Goal: Task Accomplishment & Management: Use online tool/utility

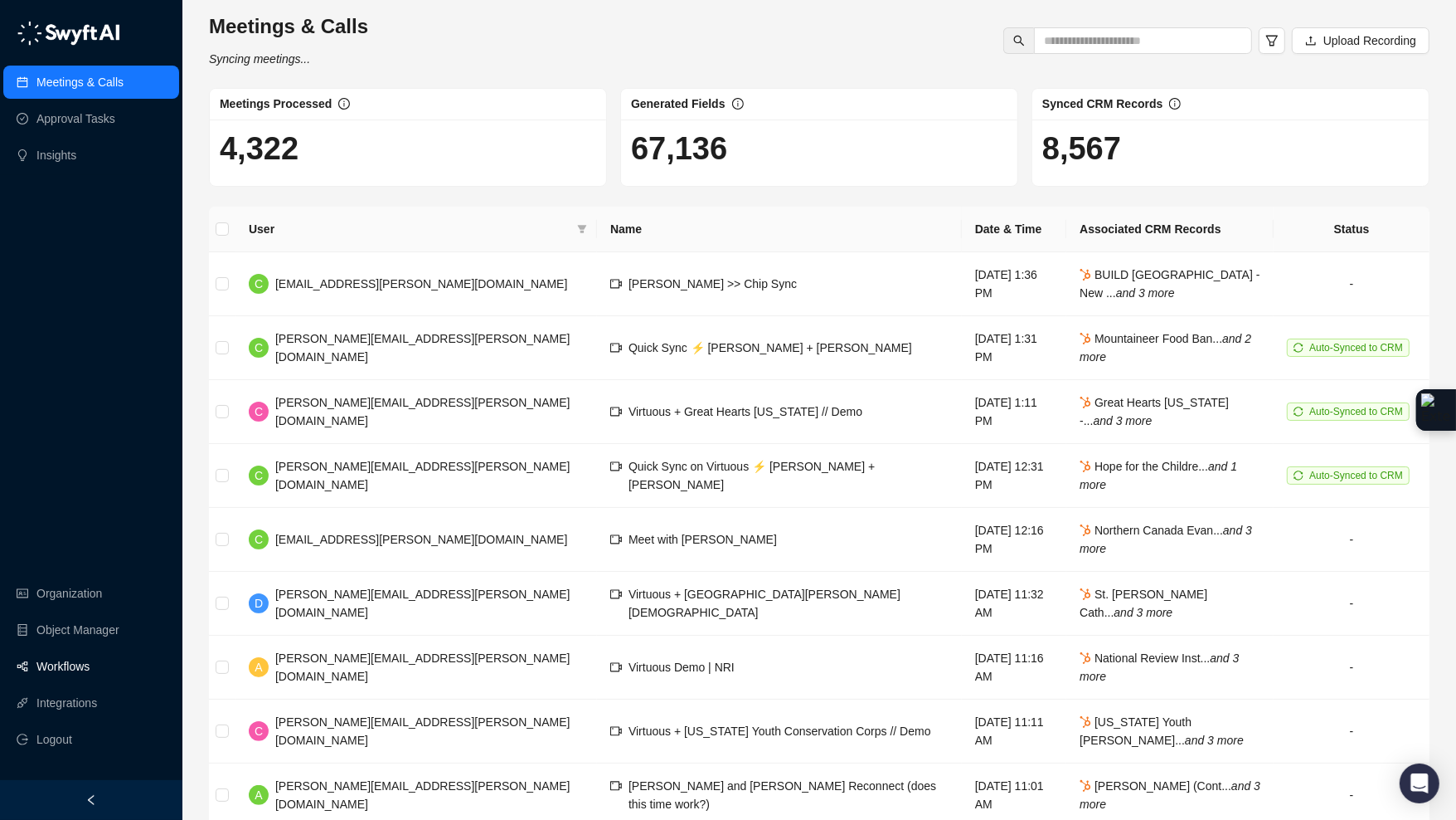
click at [87, 669] on link "Workflows" at bounding box center [63, 665] width 53 height 33
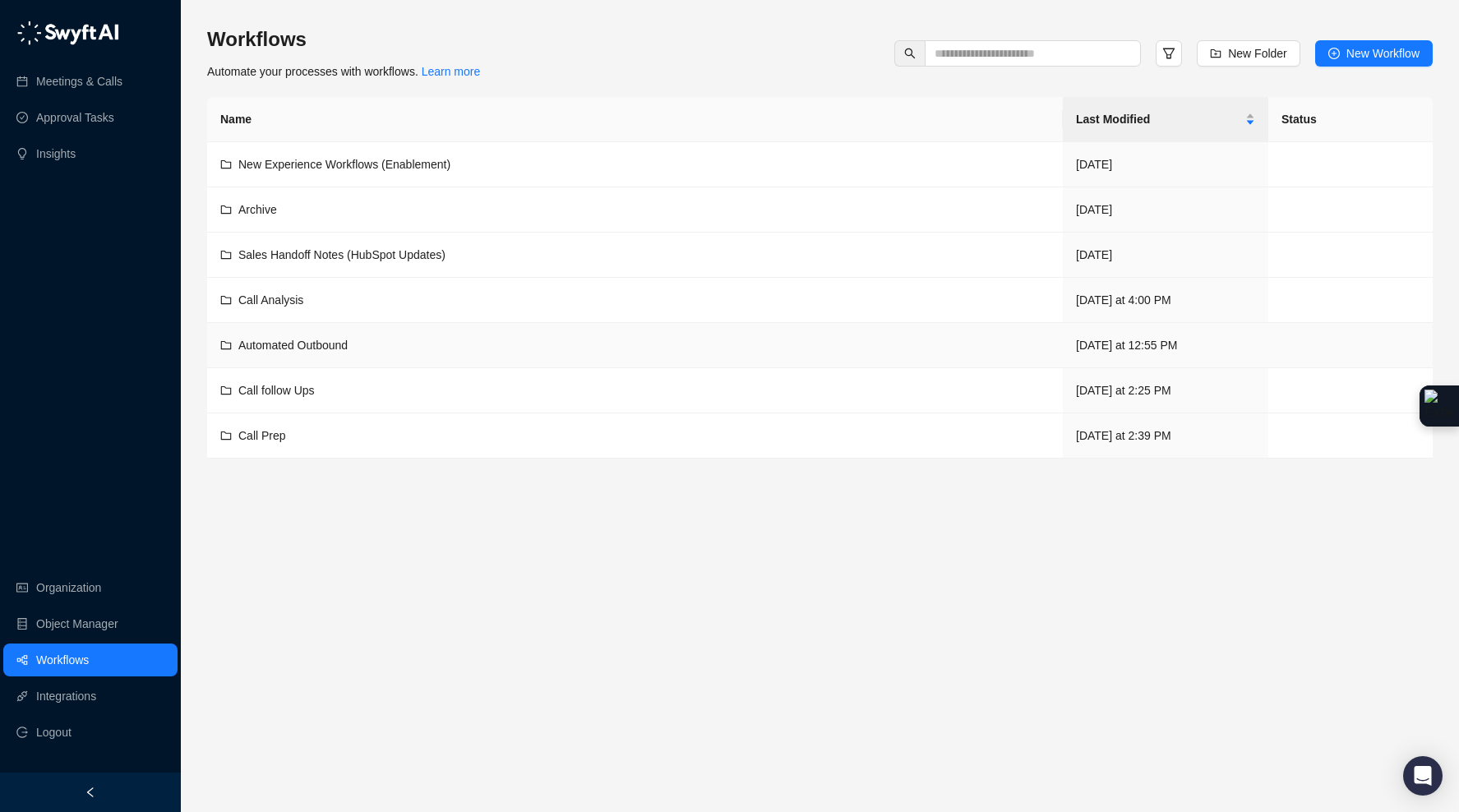
click at [367, 353] on div "Automated Outbound" at bounding box center [634, 344] width 829 height 18
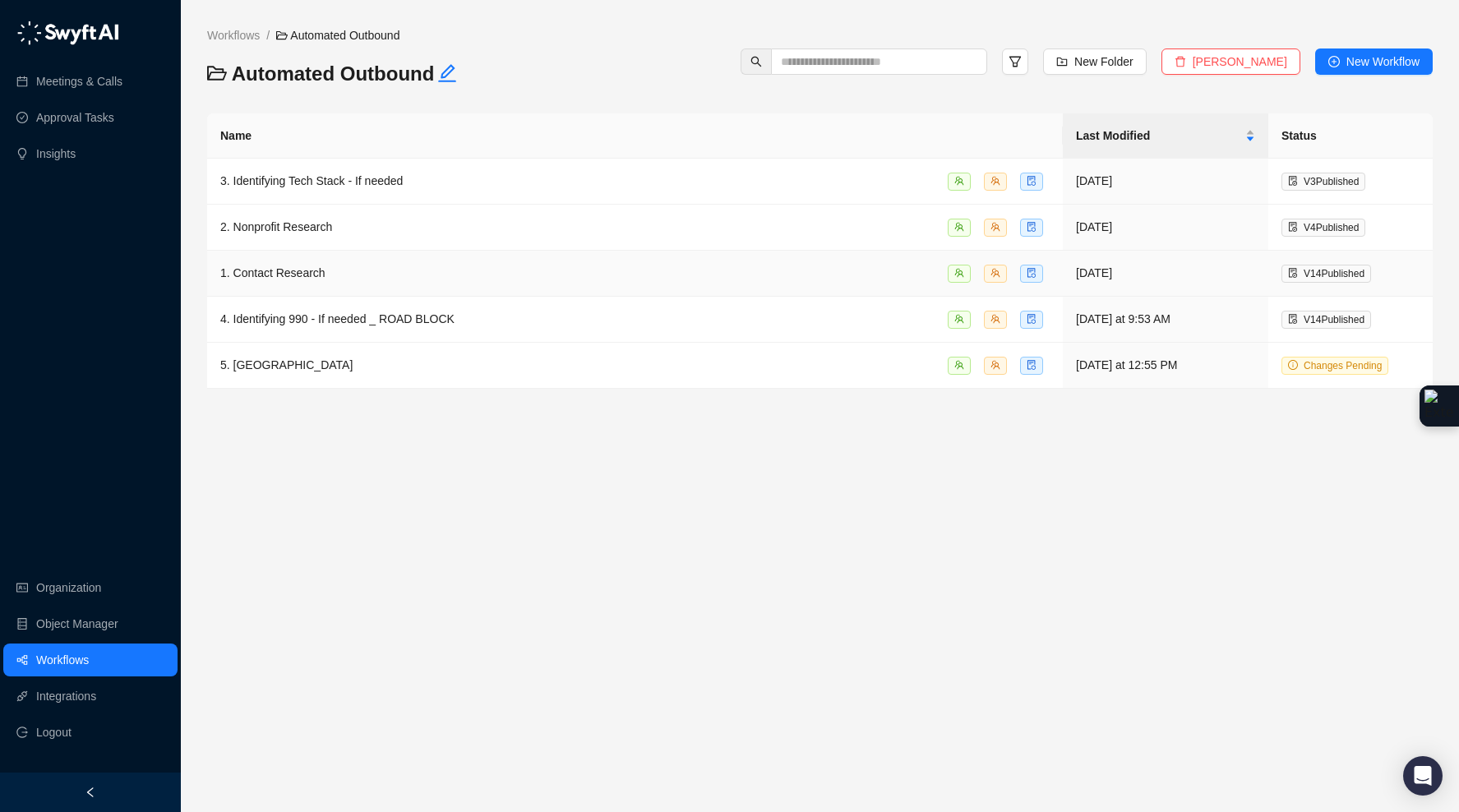
click at [330, 274] on div "1. Contact Research" at bounding box center [634, 272] width 829 height 18
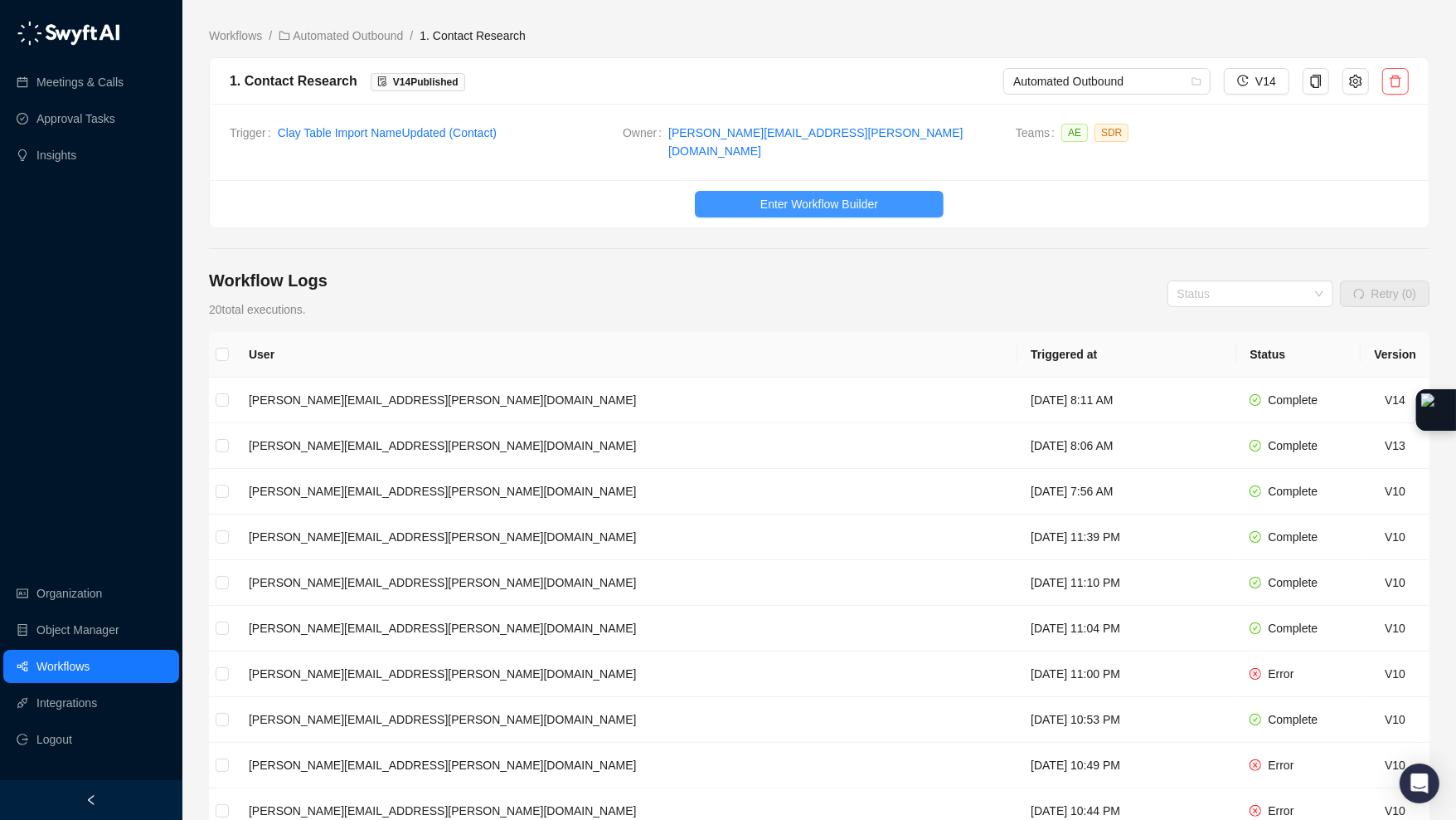
click at [780, 191] on button "Enter Workflow Builder" at bounding box center [820, 205] width 249 height 27
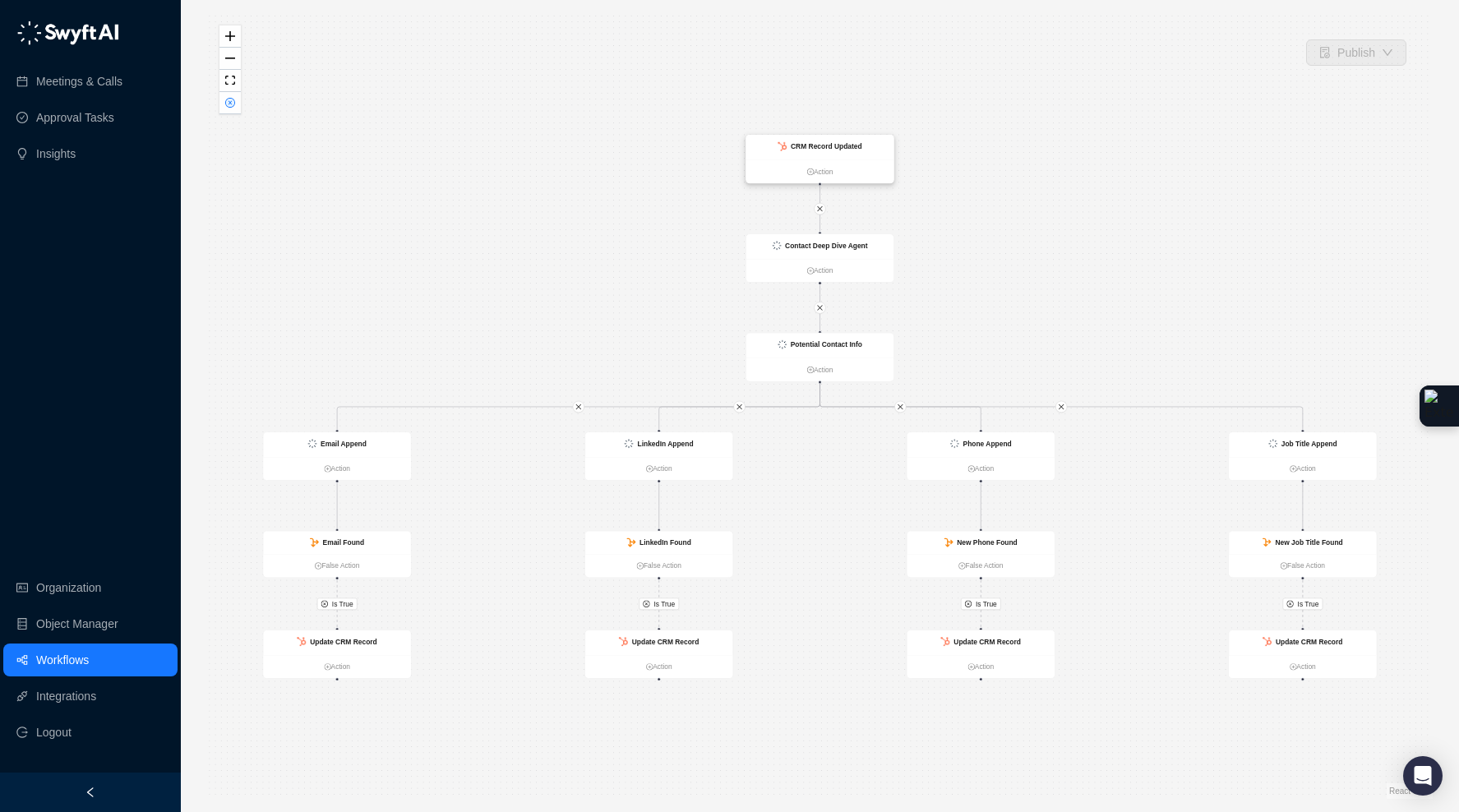
click at [881, 151] on div "CRM Record Updated" at bounding box center [820, 147] width 148 height 25
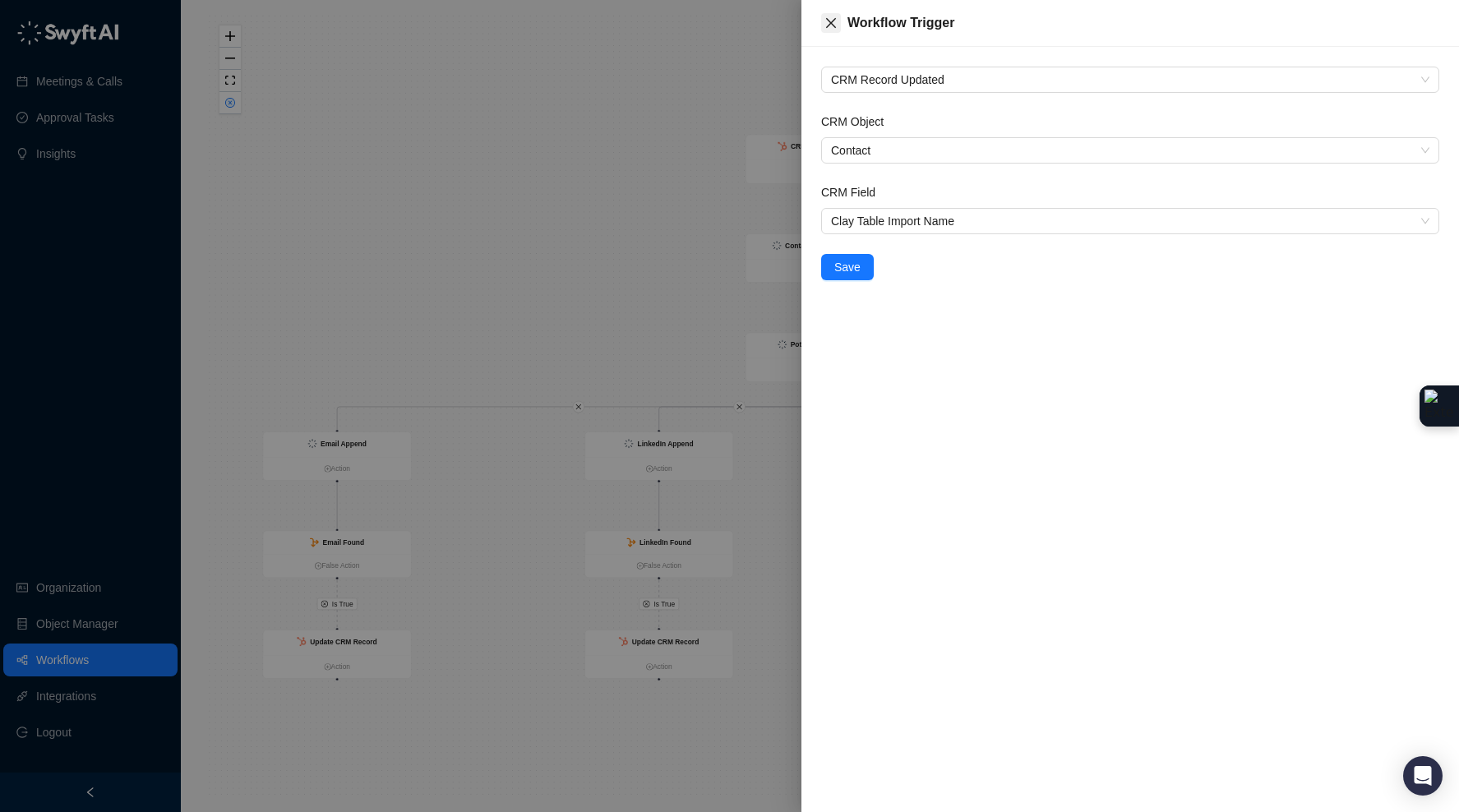
click at [825, 17] on icon "close" at bounding box center [831, 23] width 13 height 13
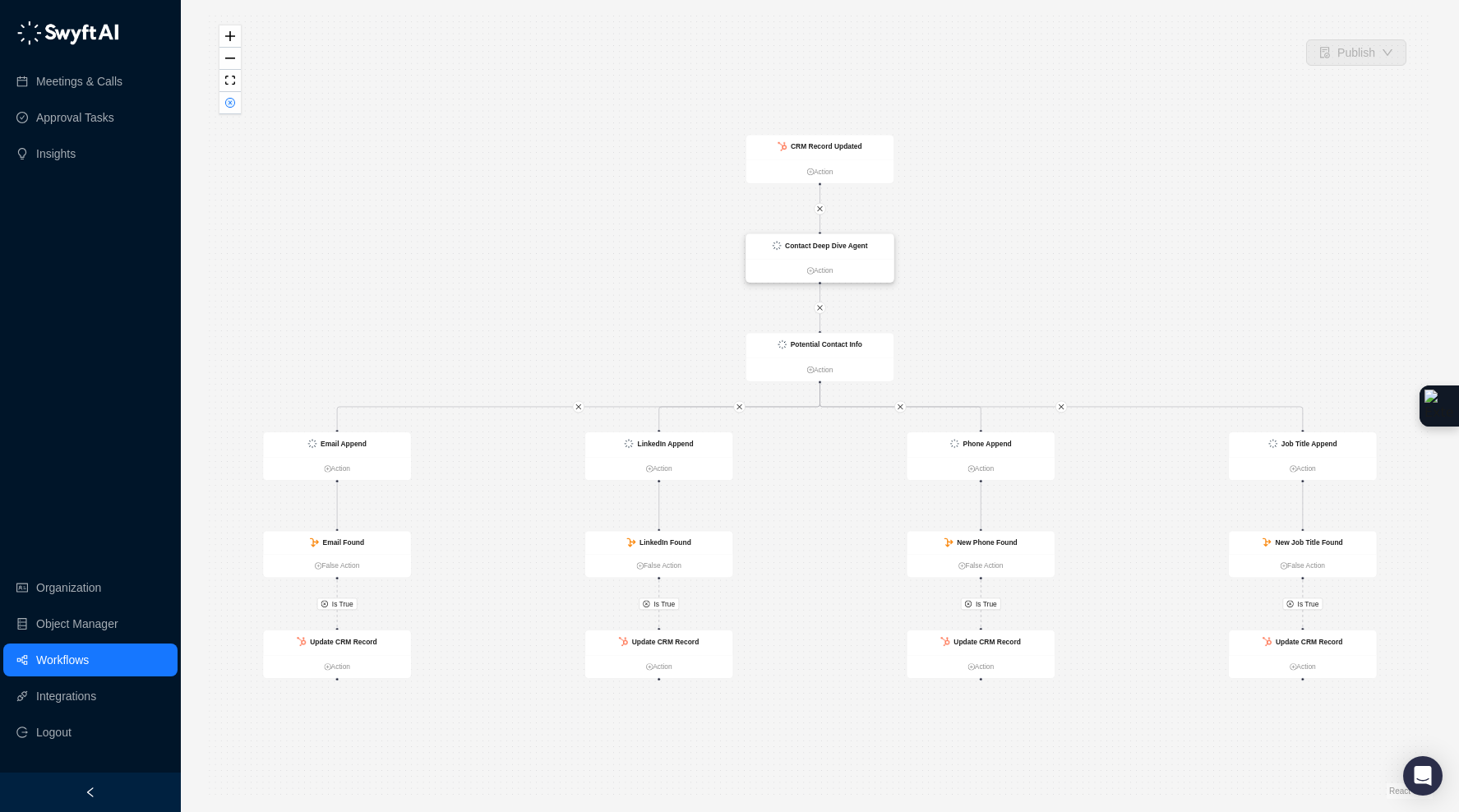
click at [870, 244] on div "Contact Deep Dive Agent" at bounding box center [820, 247] width 148 height 25
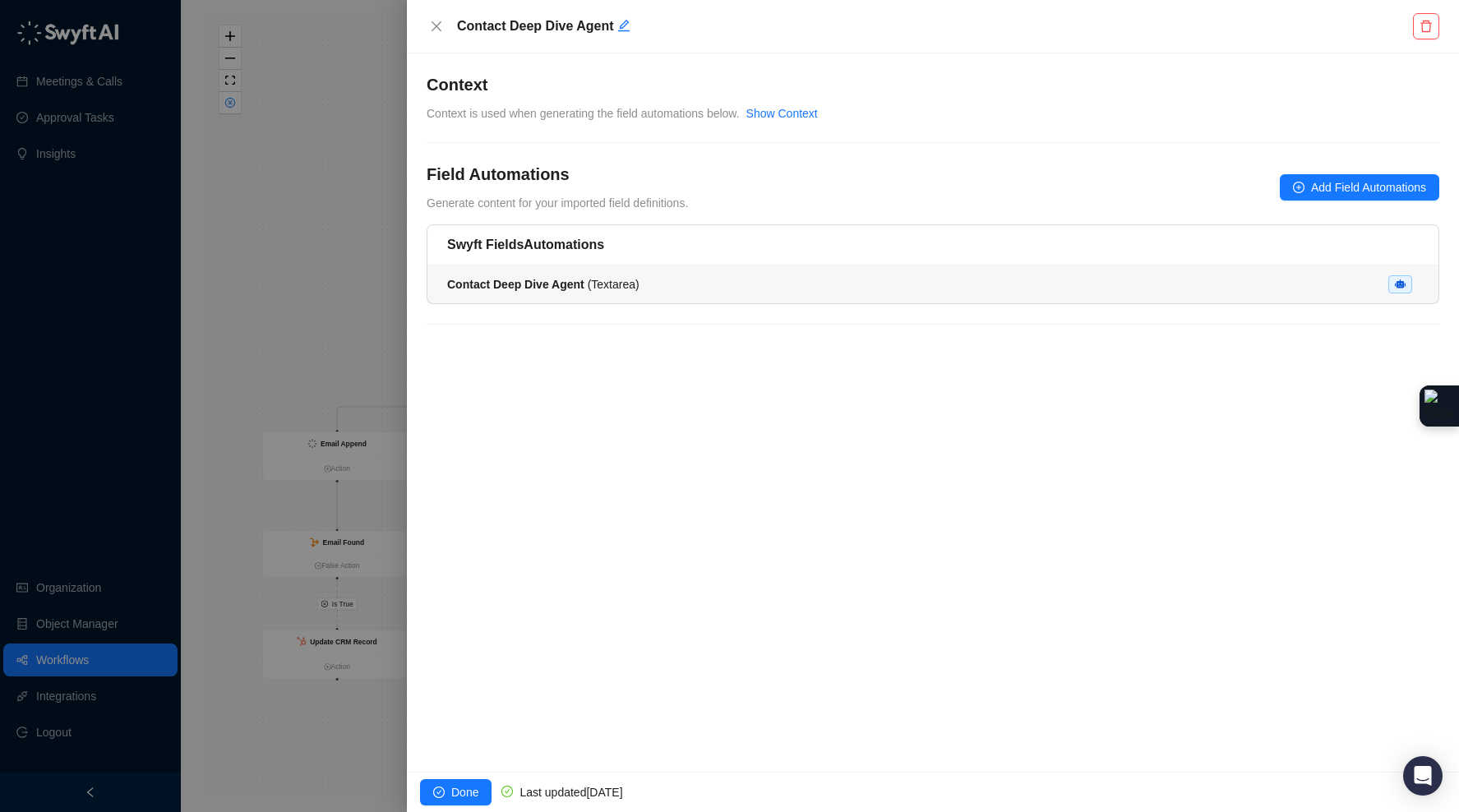
click at [785, 275] on div "Contact Deep Dive Agent ( Textarea )" at bounding box center [932, 284] width 971 height 18
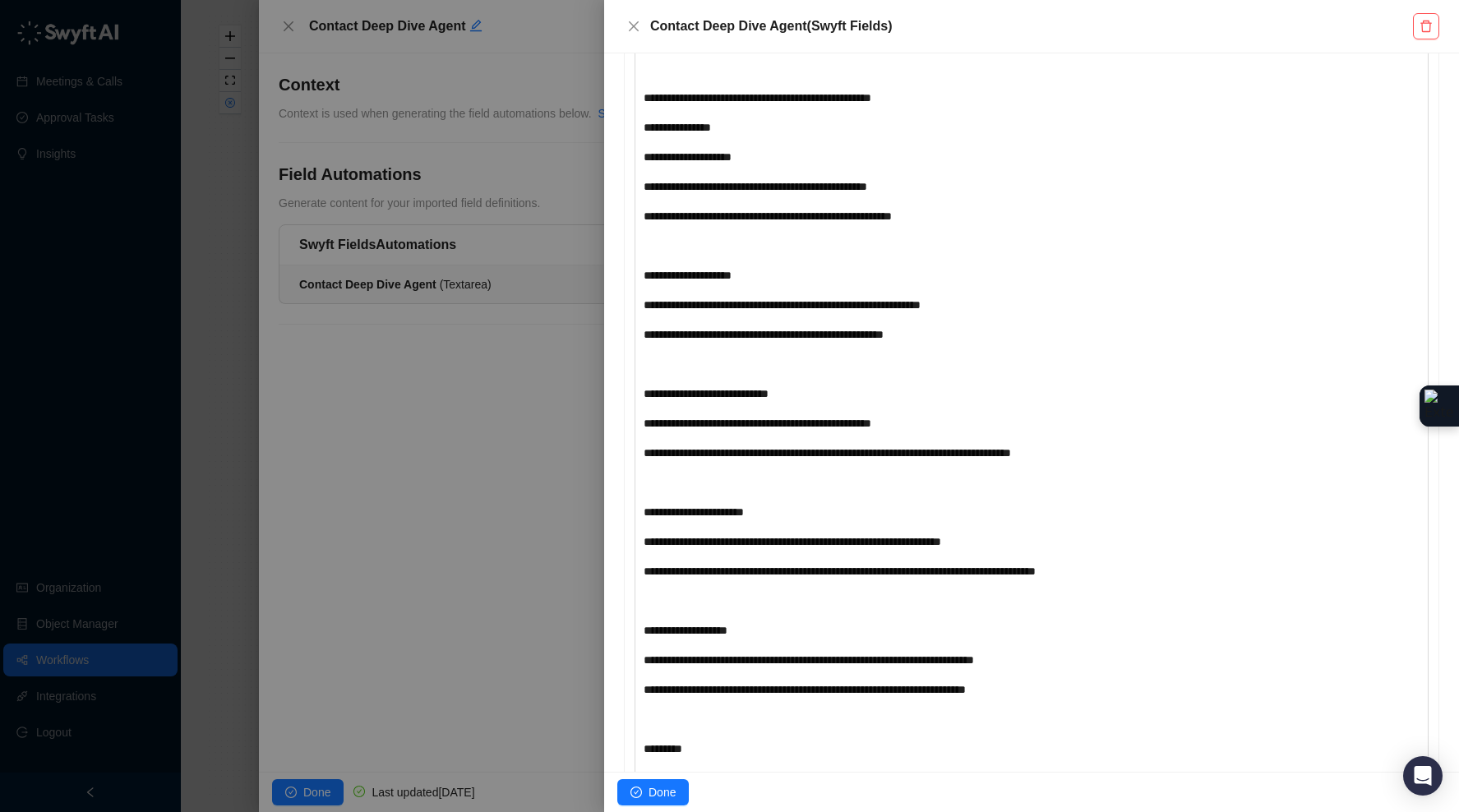
scroll to position [1471, 0]
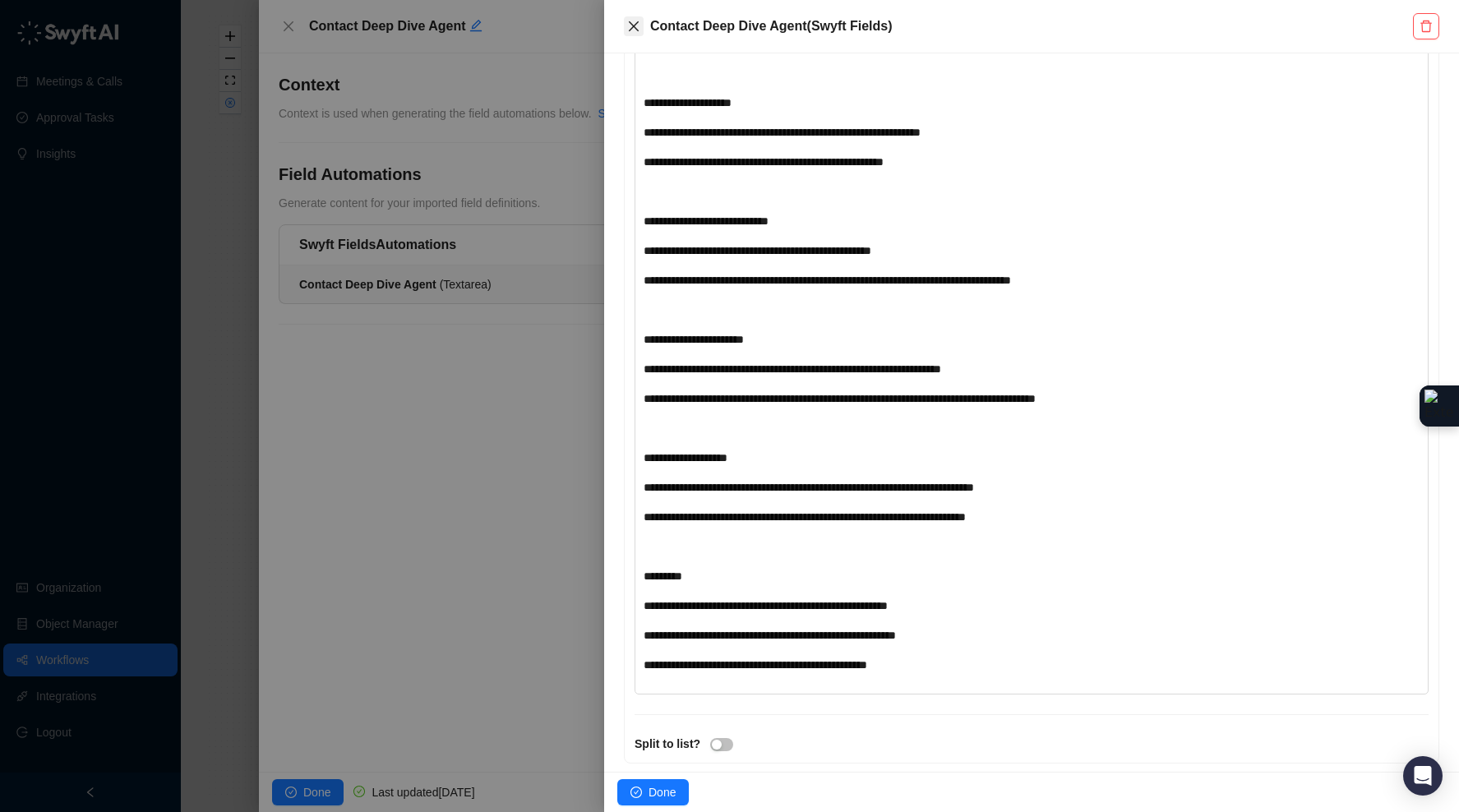
click at [630, 24] on icon "close" at bounding box center [633, 26] width 10 height 10
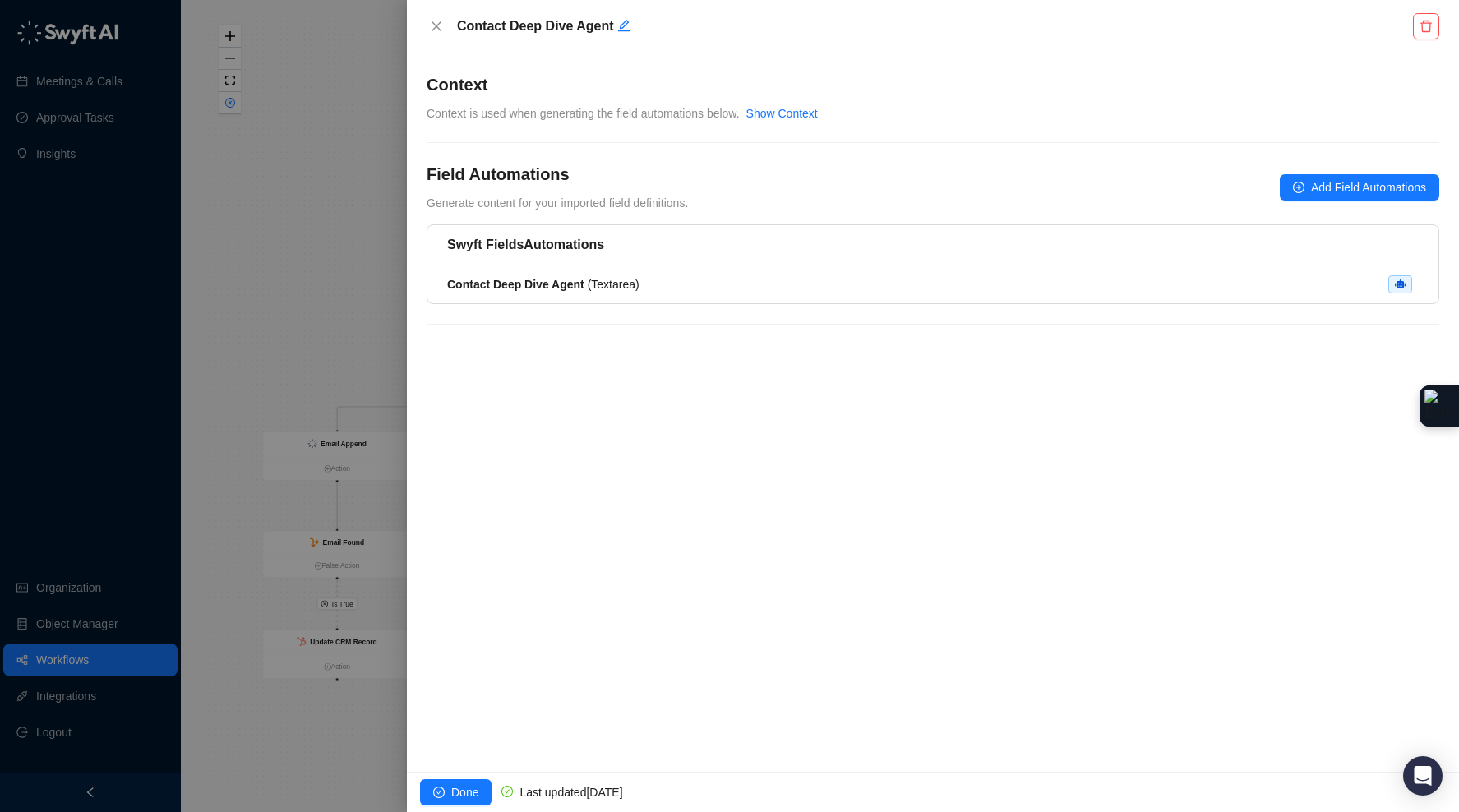
drag, startPoint x: 437, startPoint y: 31, endPoint x: 555, endPoint y: 82, distance: 128.5
click at [437, 30] on icon "close" at bounding box center [436, 26] width 13 height 13
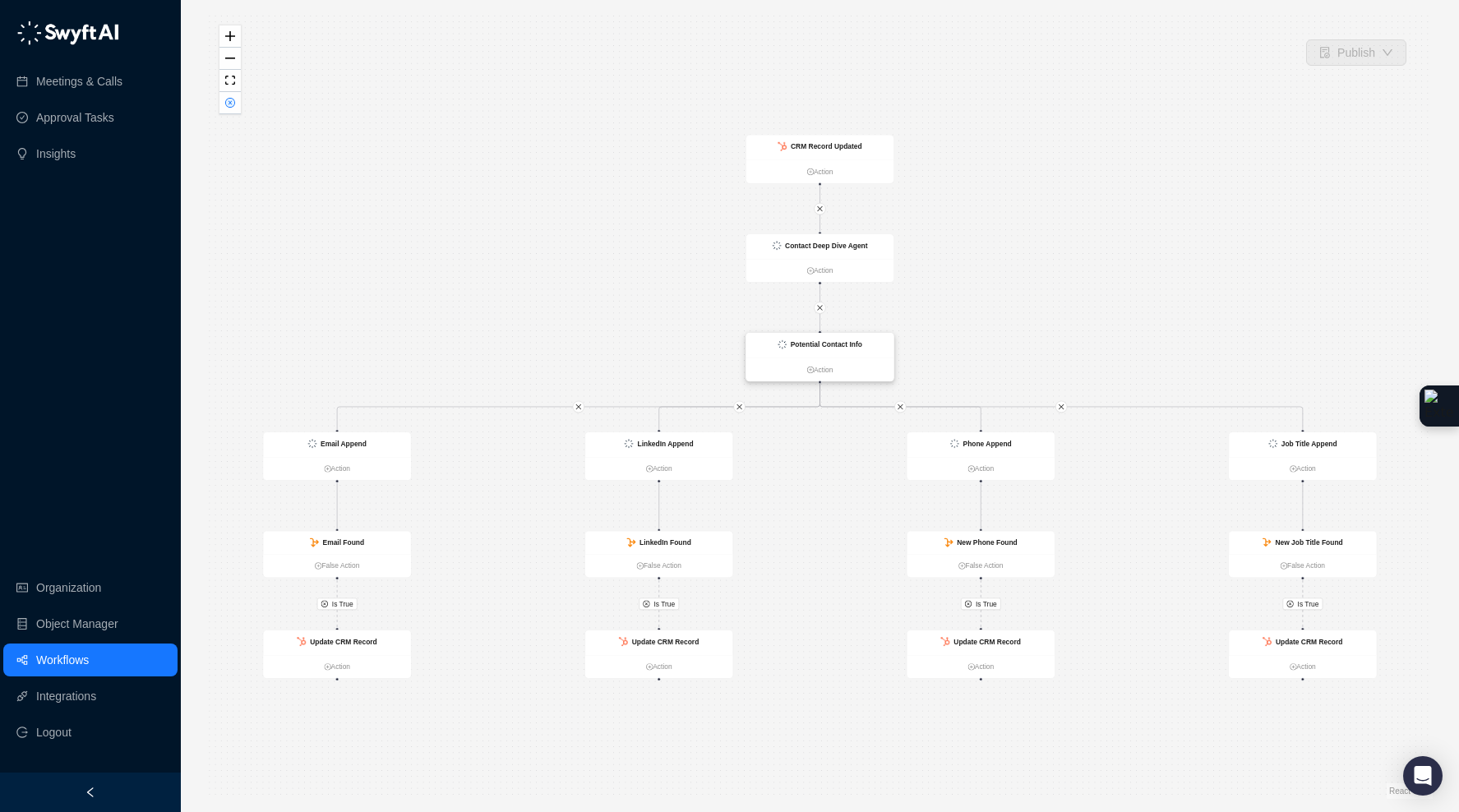
click at [812, 355] on div "Potential Contact Info" at bounding box center [820, 345] width 148 height 25
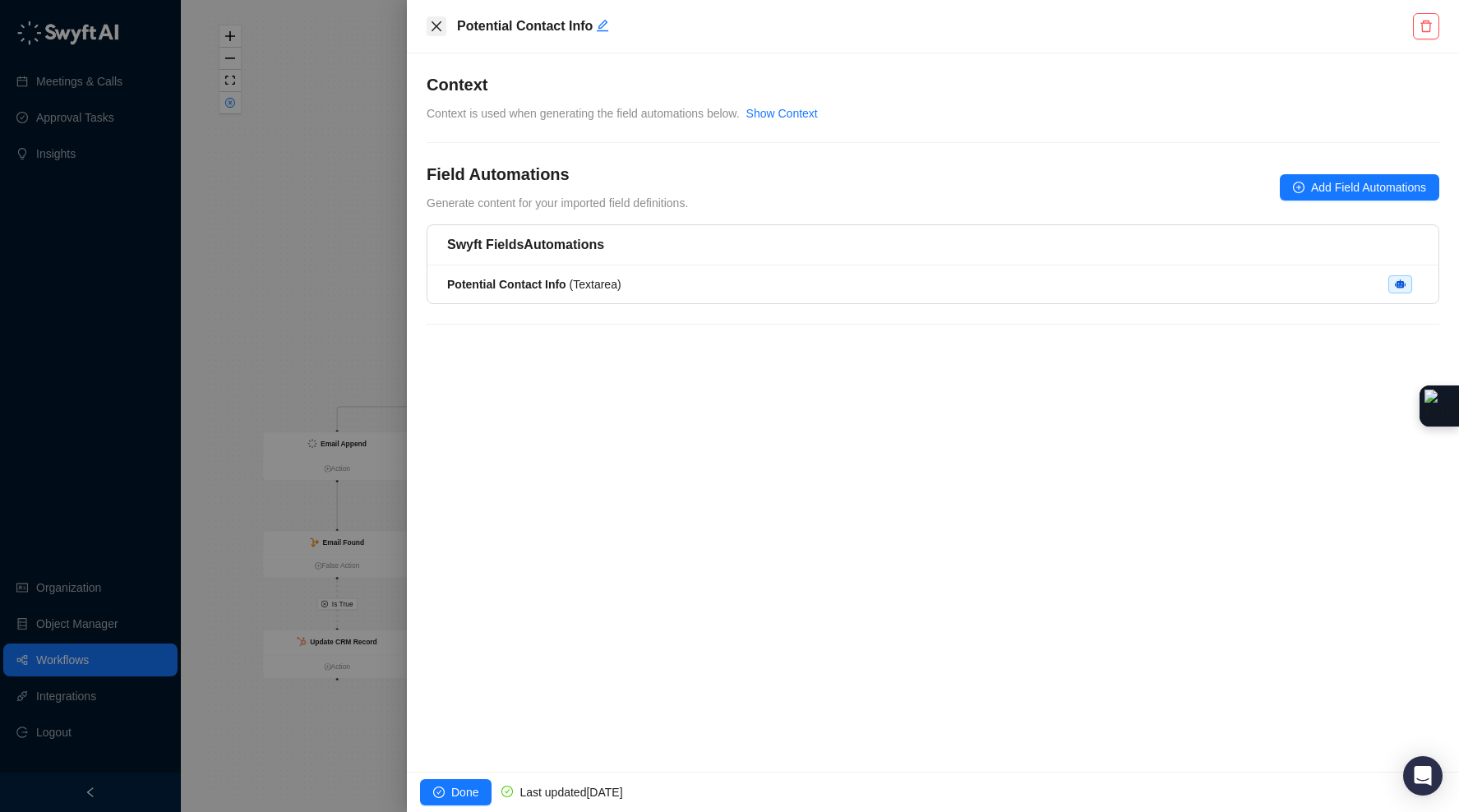
click at [442, 29] on icon "close" at bounding box center [436, 26] width 13 height 13
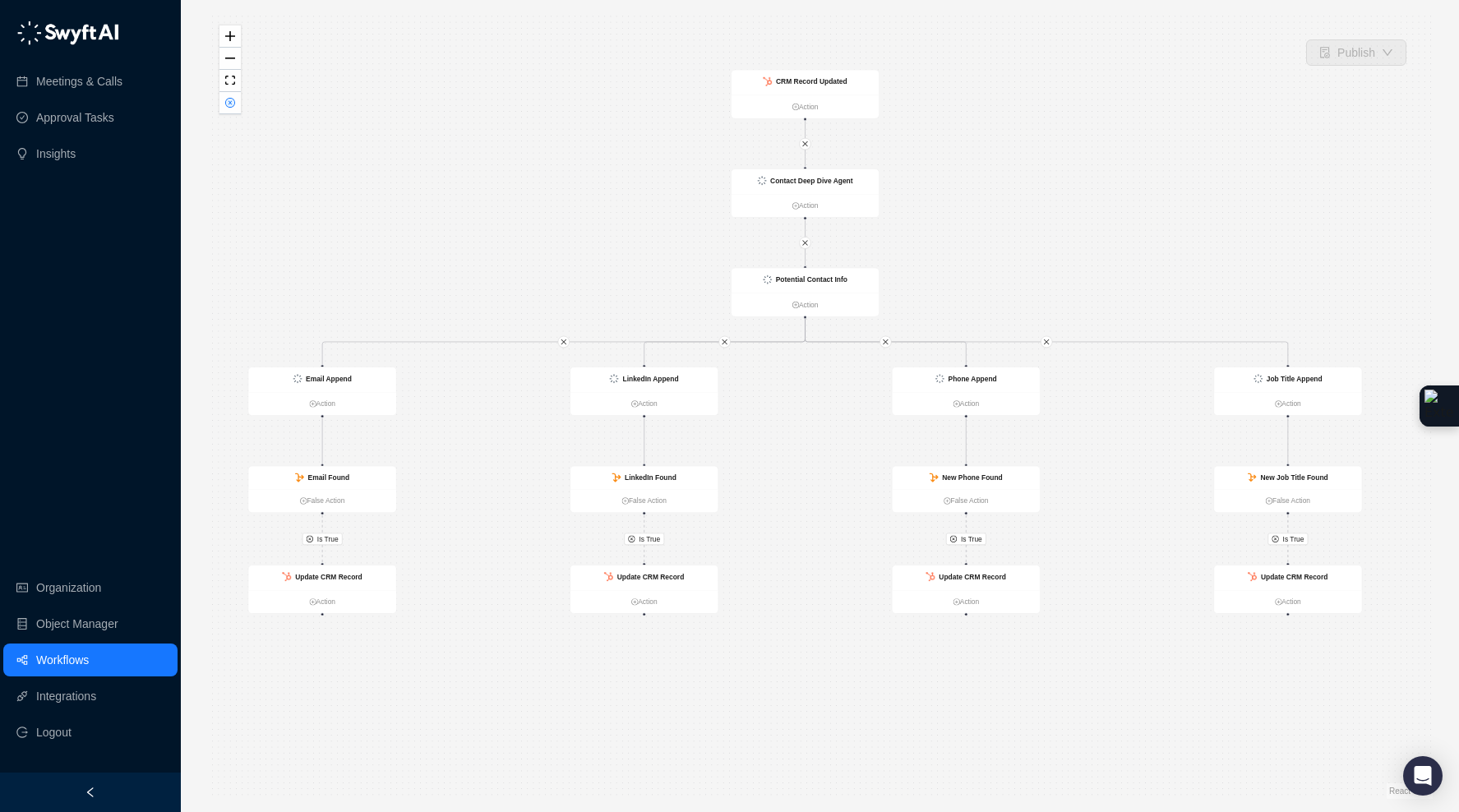
drag, startPoint x: 462, startPoint y: 277, endPoint x: 429, endPoint y: 205, distance: 79.2
click at [443, 190] on div "Is True Is True Is True Is True Contact Deep Dive Agent Action Potential Contac…" at bounding box center [819, 406] width 1226 height 786
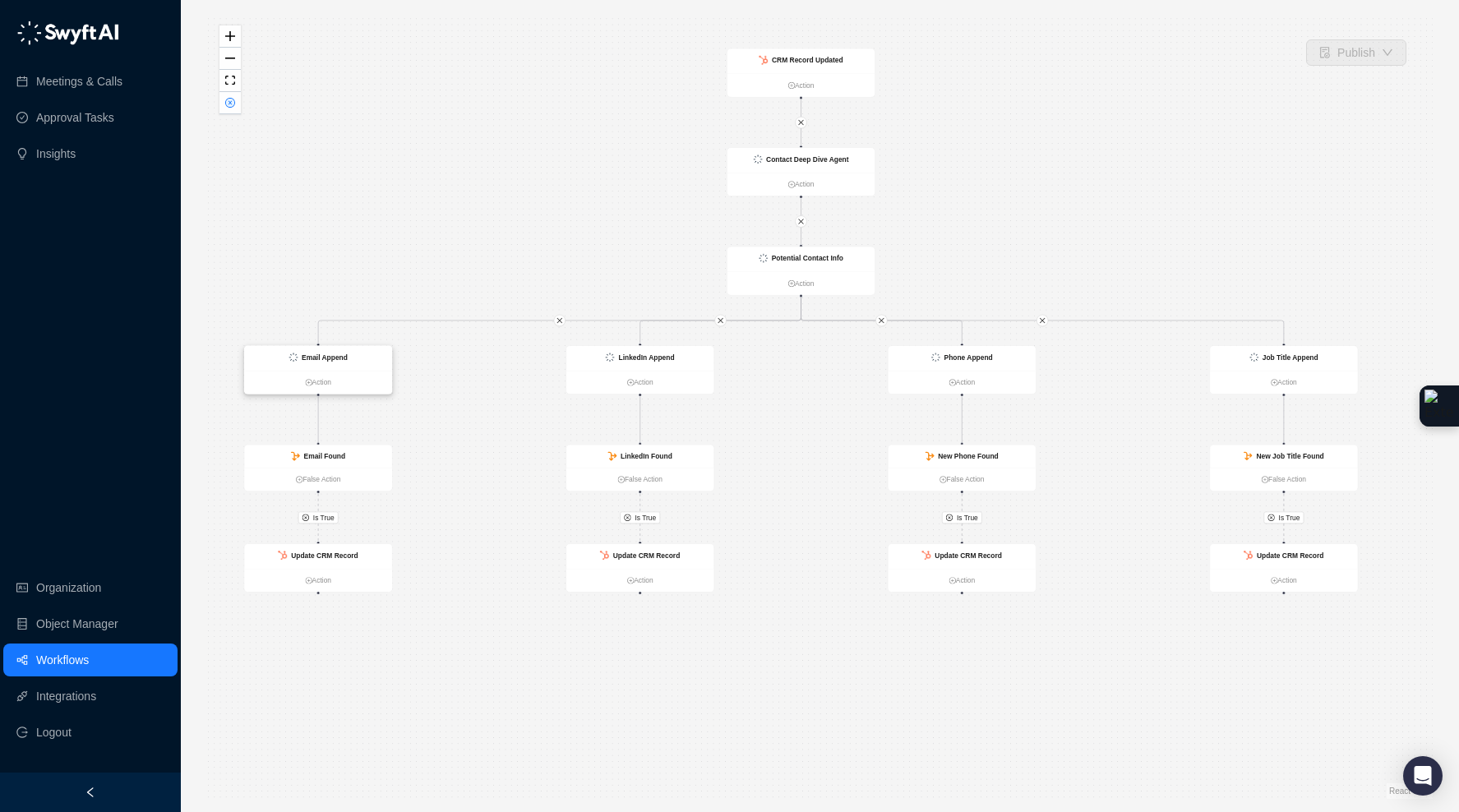
click at [337, 355] on strong "Email Append" at bounding box center [324, 357] width 46 height 8
click at [666, 350] on div "LinkedIn Append" at bounding box center [641, 358] width 148 height 25
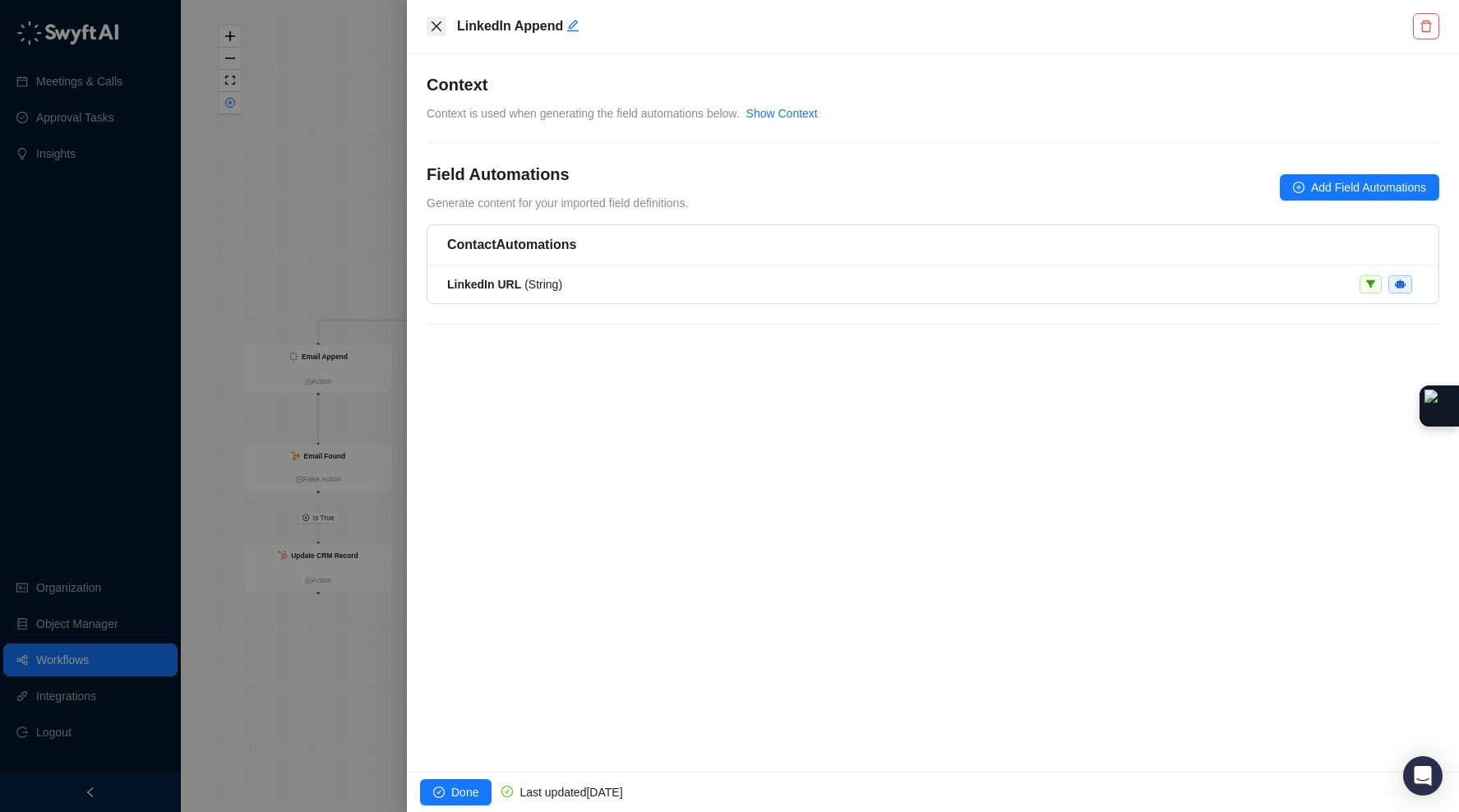
click at [430, 19] on icon "close" at bounding box center [436, 26] width 13 height 13
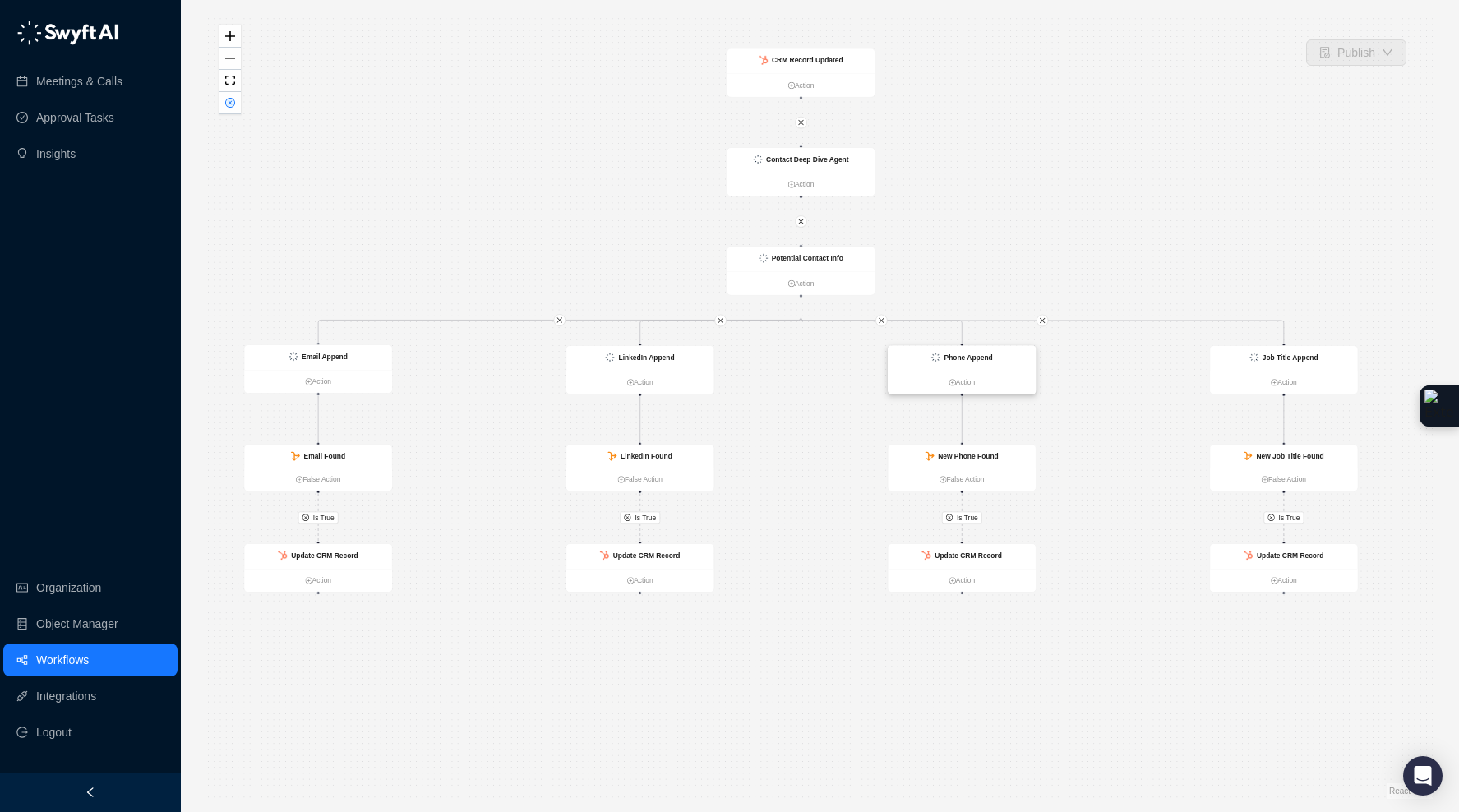
click at [987, 355] on strong "Phone Append" at bounding box center [968, 357] width 48 height 8
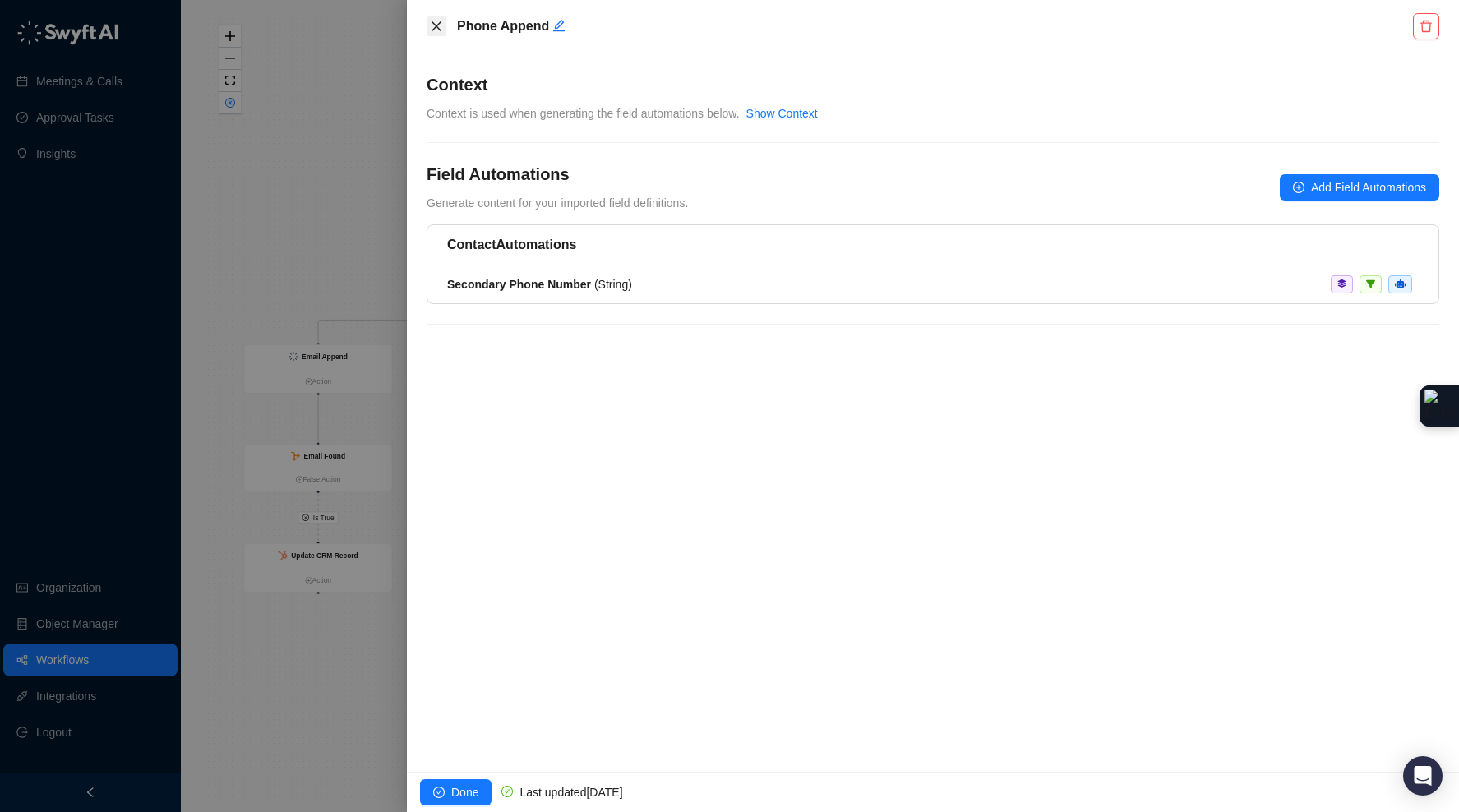
click at [433, 19] on icon "close" at bounding box center [436, 26] width 13 height 13
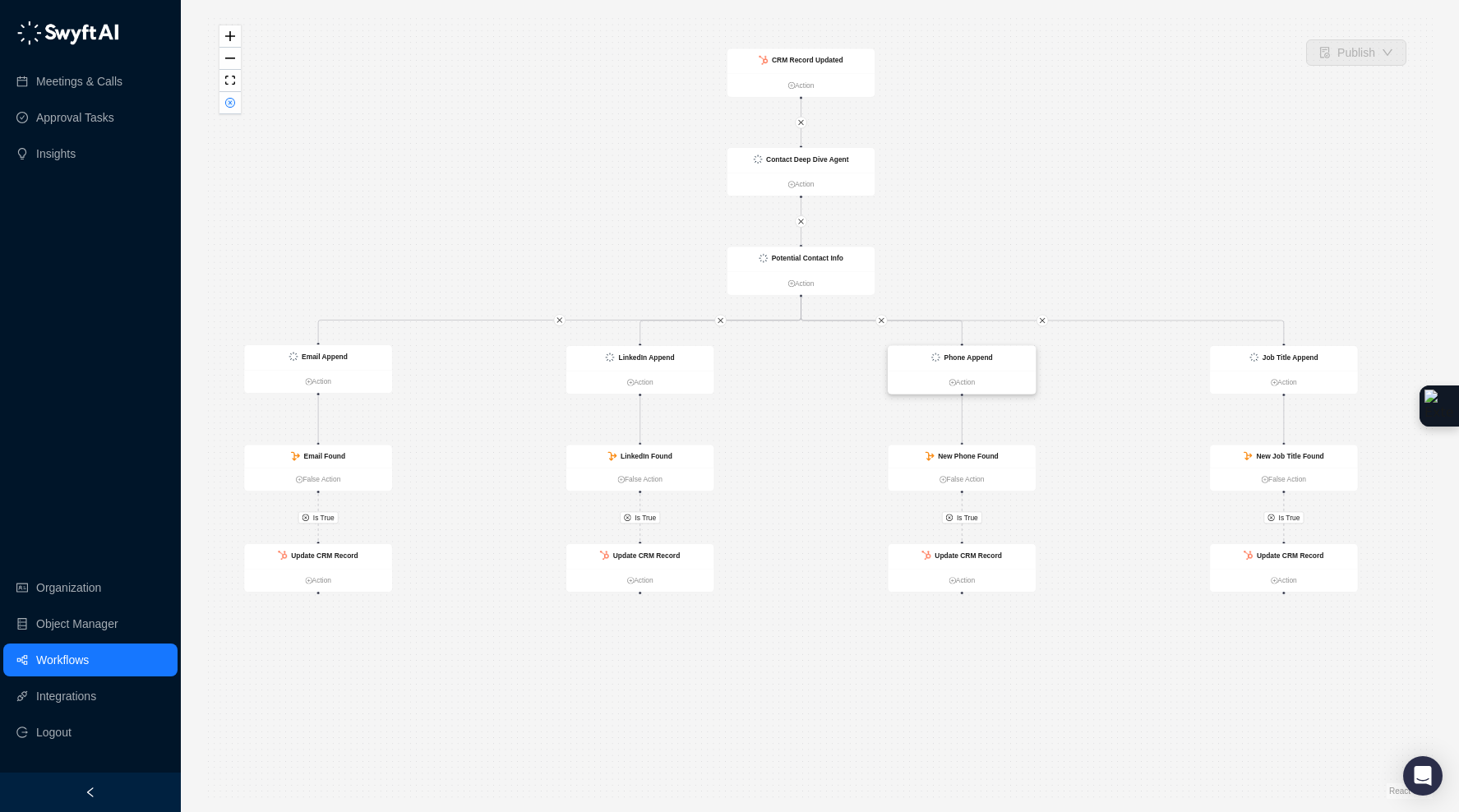
click at [1018, 368] on div "Phone Append" at bounding box center [962, 358] width 148 height 25
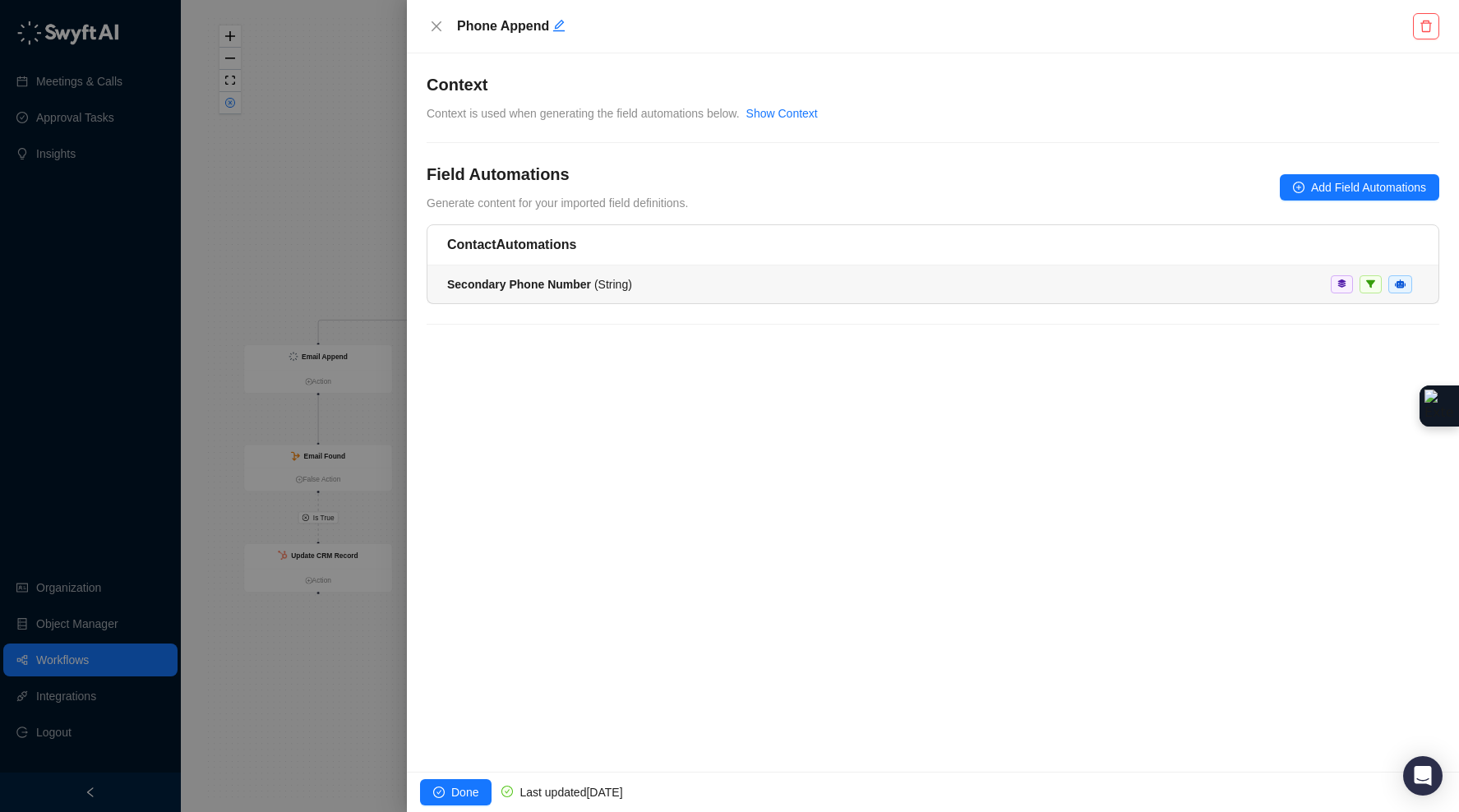
click at [635, 290] on div "Secondary Phone Number ( String )" at bounding box center [932, 284] width 971 height 18
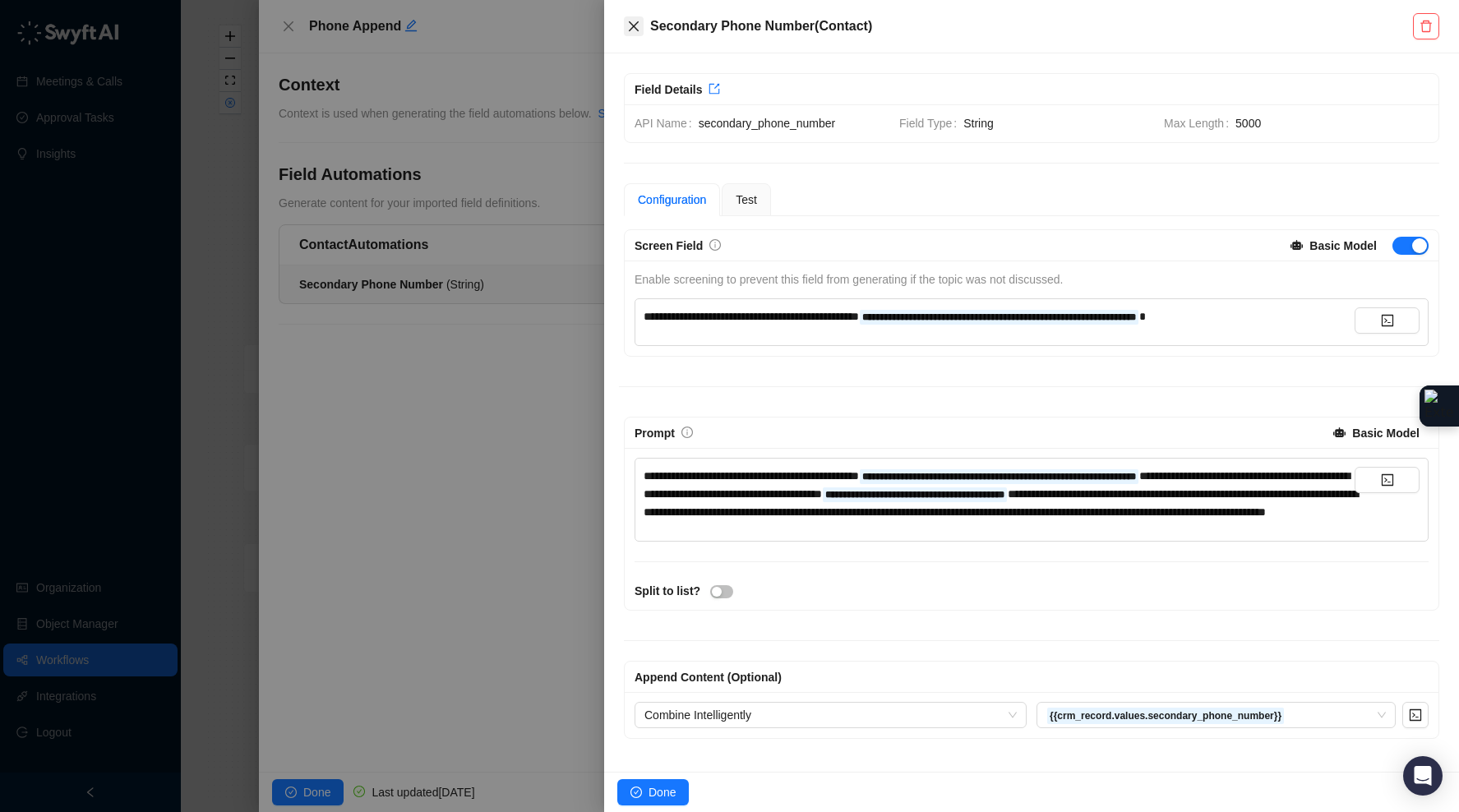
click at [638, 27] on icon "close" at bounding box center [633, 26] width 13 height 13
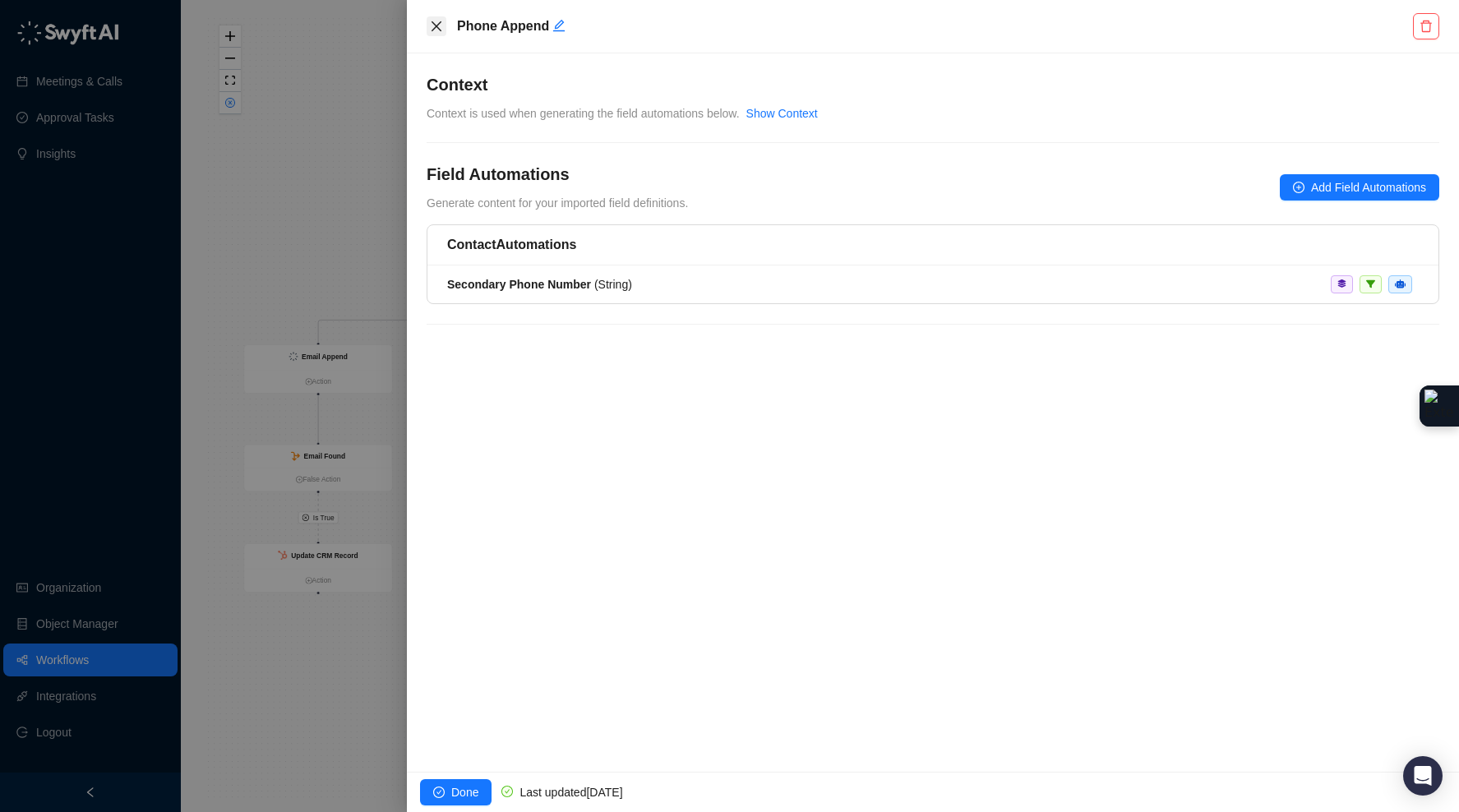
click at [433, 30] on icon "close" at bounding box center [436, 26] width 13 height 13
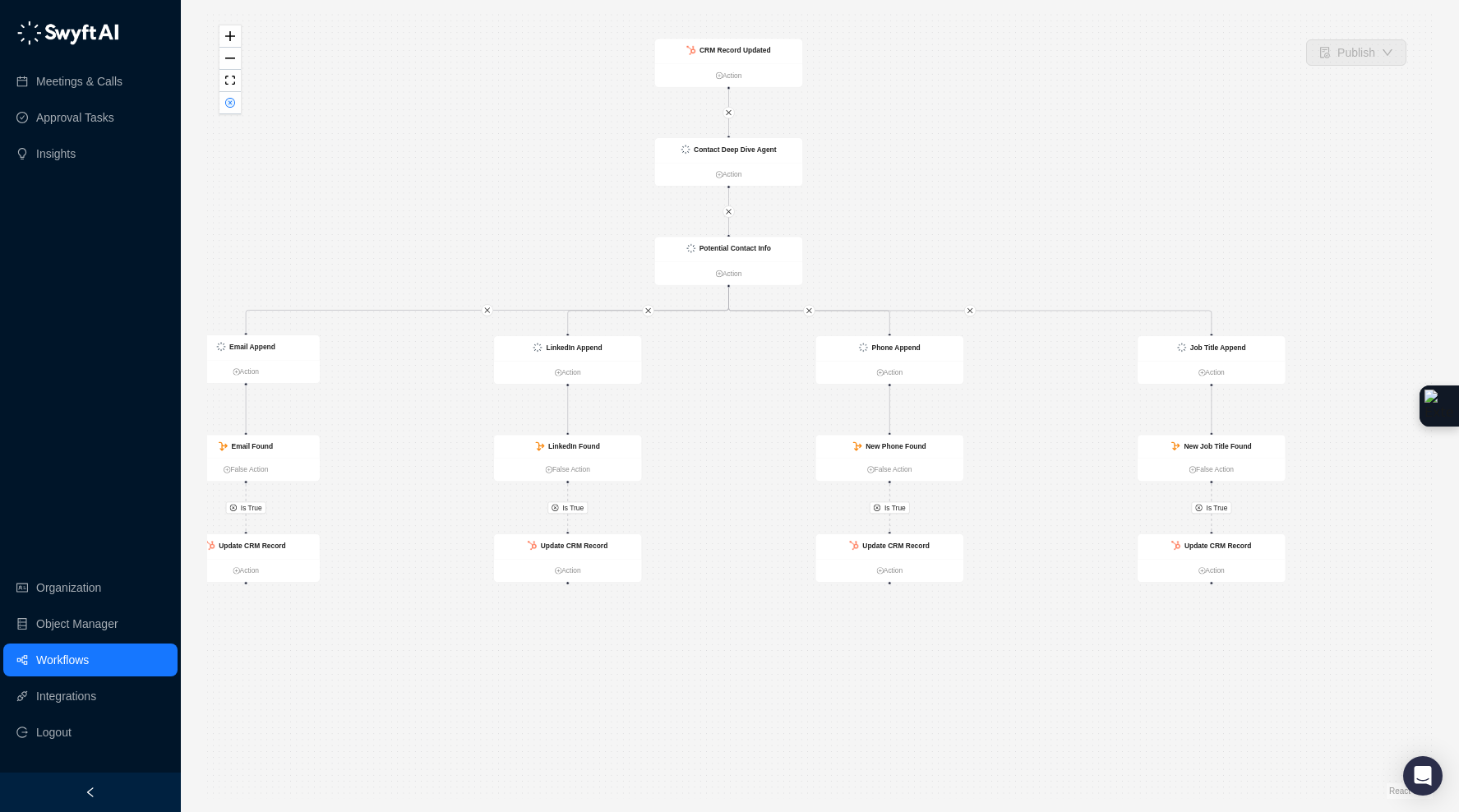
drag, startPoint x: 1158, startPoint y: 152, endPoint x: 1078, endPoint y: 142, distance: 80.6
click at [1078, 142] on div "Is True Is True Is True Is True Contact Deep Dive Agent Action Potential Contac…" at bounding box center [819, 406] width 1226 height 786
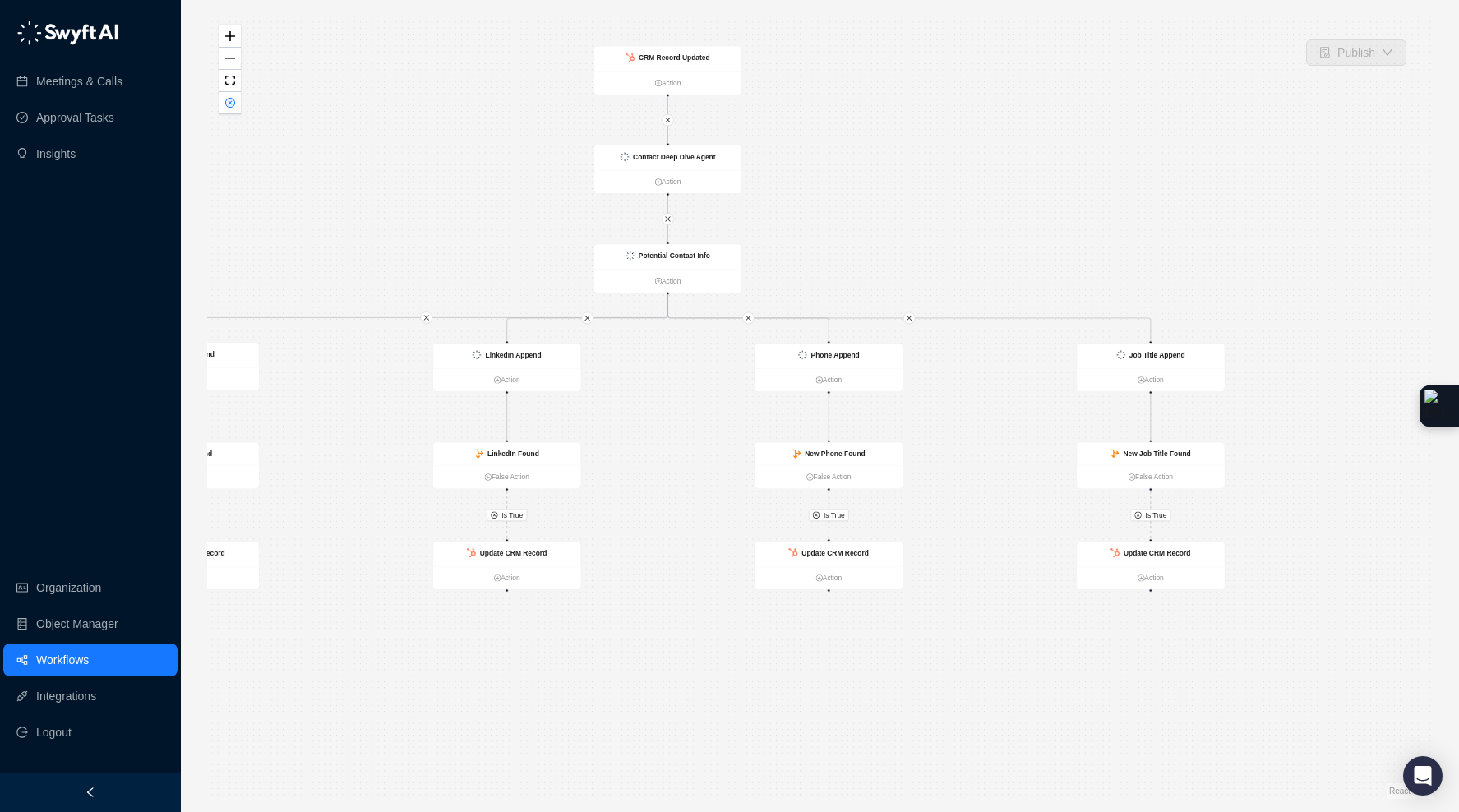
drag, startPoint x: 1113, startPoint y: 151, endPoint x: 1056, endPoint y: 159, distance: 57.6
click at [1056, 159] on div "Is True Is True Is True Is True Contact Deep Dive Agent Action Potential Contac…" at bounding box center [819, 406] width 1226 height 786
click at [1209, 356] on div "Job Title Append" at bounding box center [1148, 356] width 148 height 25
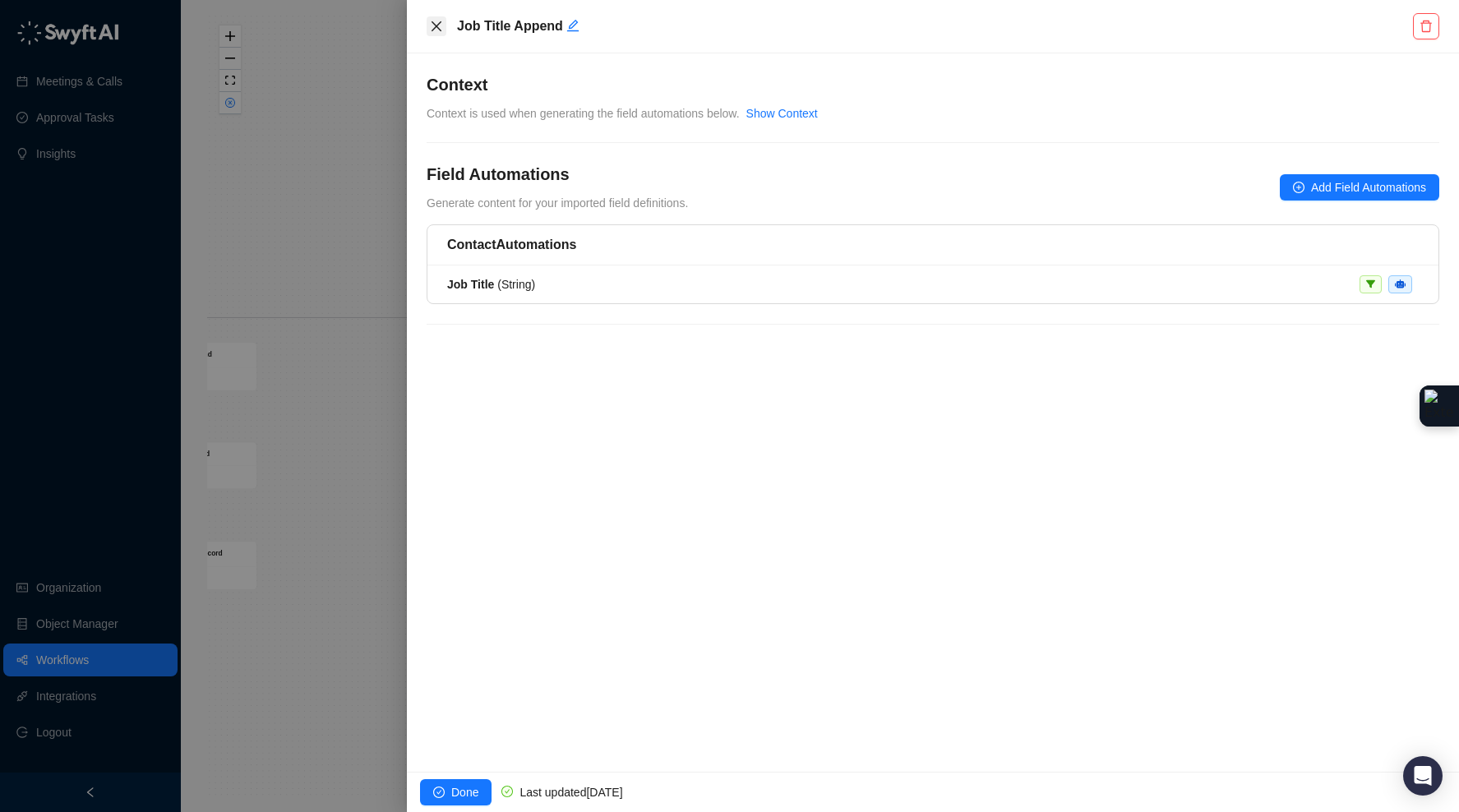
click at [440, 21] on icon "close" at bounding box center [436, 26] width 10 height 10
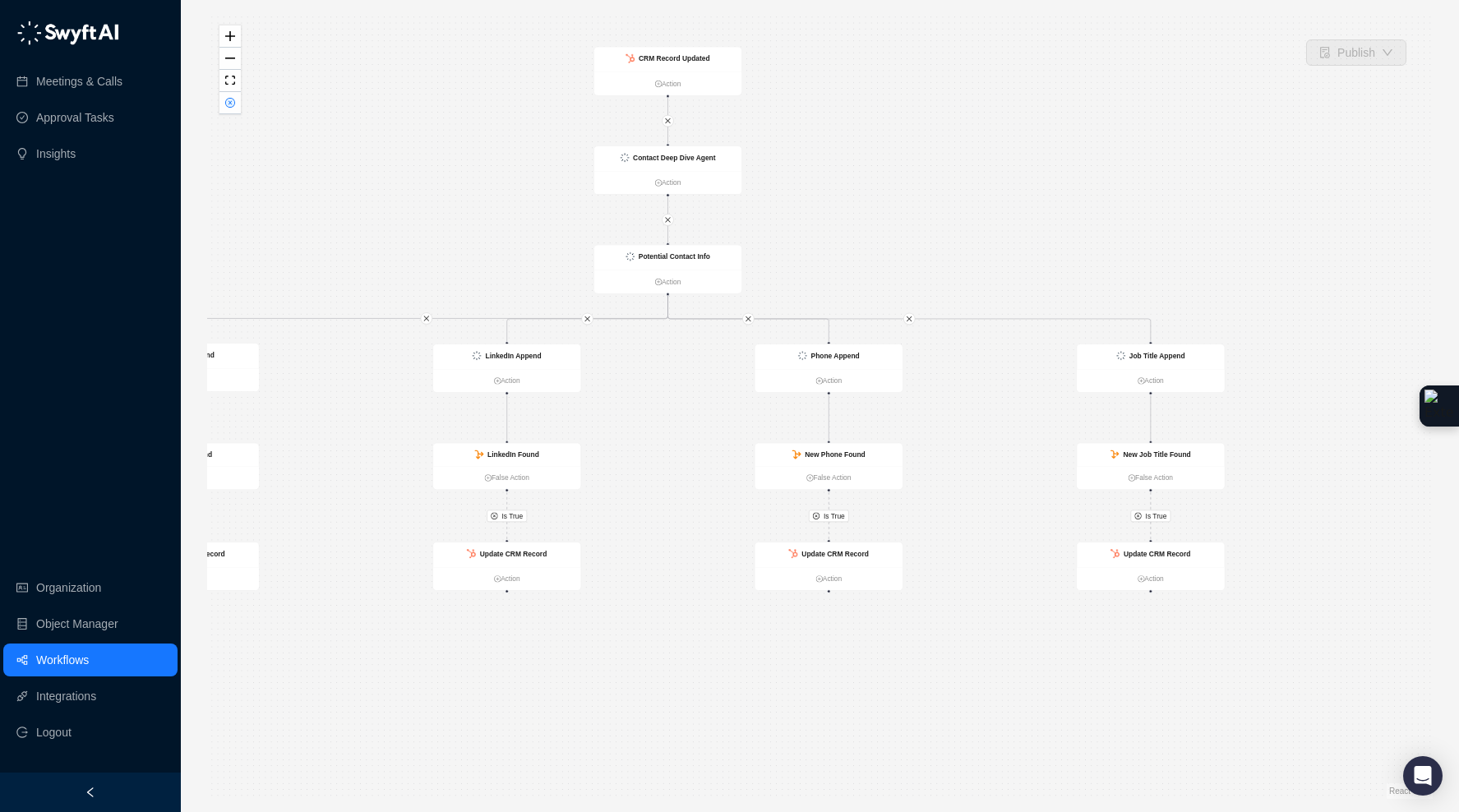
drag, startPoint x: 1006, startPoint y: 190, endPoint x: 1168, endPoint y: 200, distance: 162.3
click at [1169, 198] on div "Is True Is True Is True Is True Contact Deep Dive Agent Action Potential Contac…" at bounding box center [819, 406] width 1226 height 786
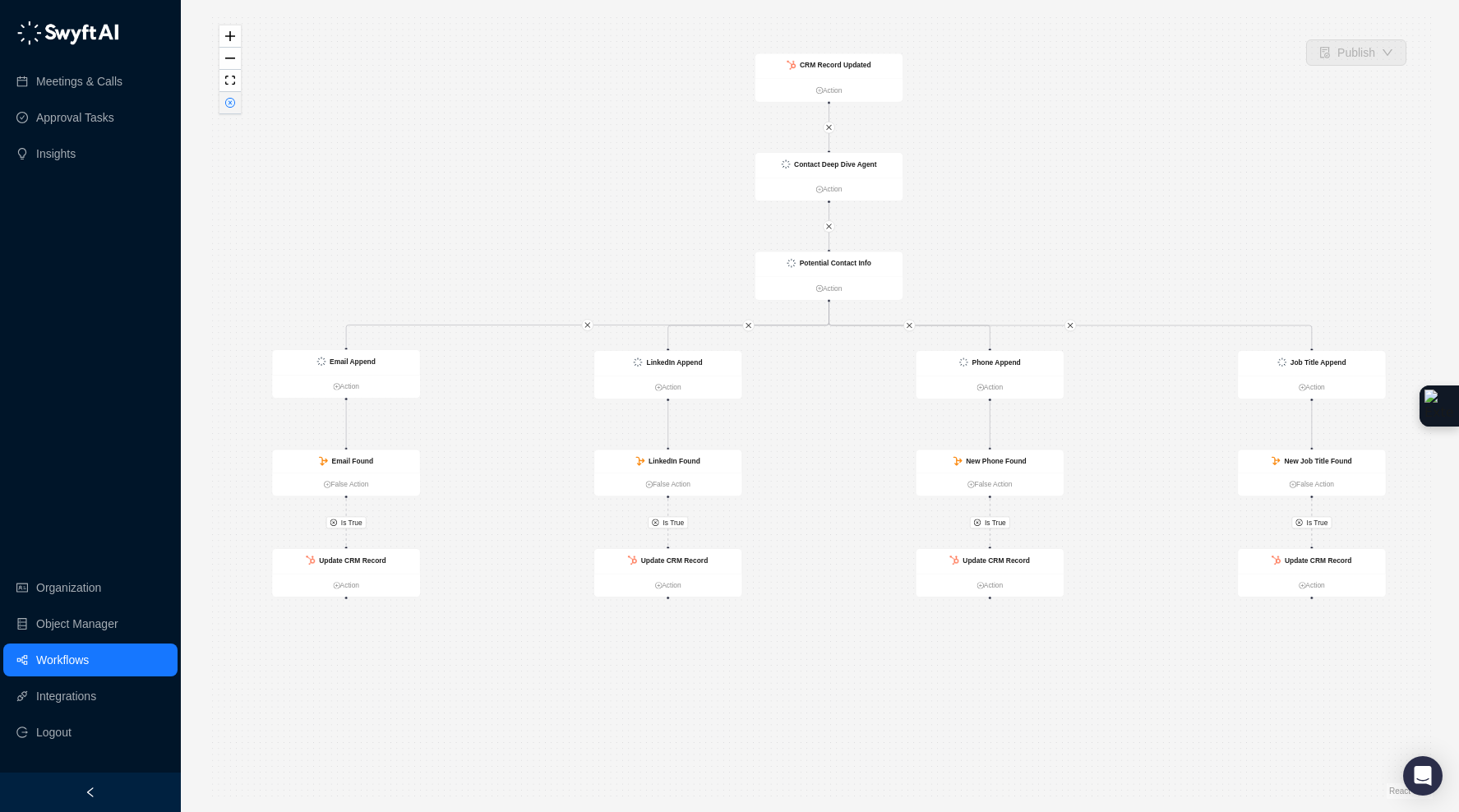
click at [226, 101] on icon "close-circle" at bounding box center [230, 102] width 10 height 10
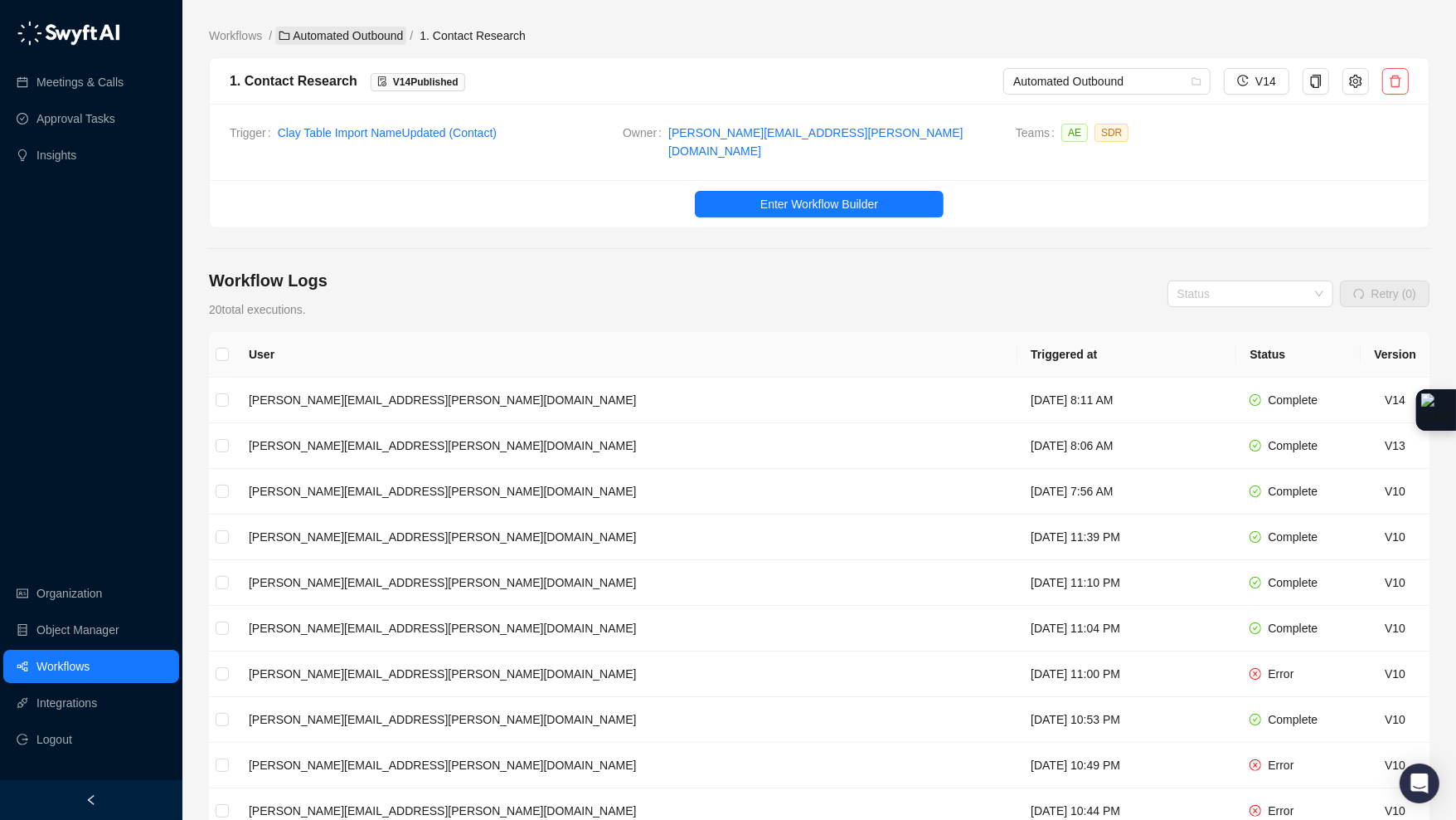
click at [365, 32] on link "Automated Outbound" at bounding box center [340, 36] width 131 height 19
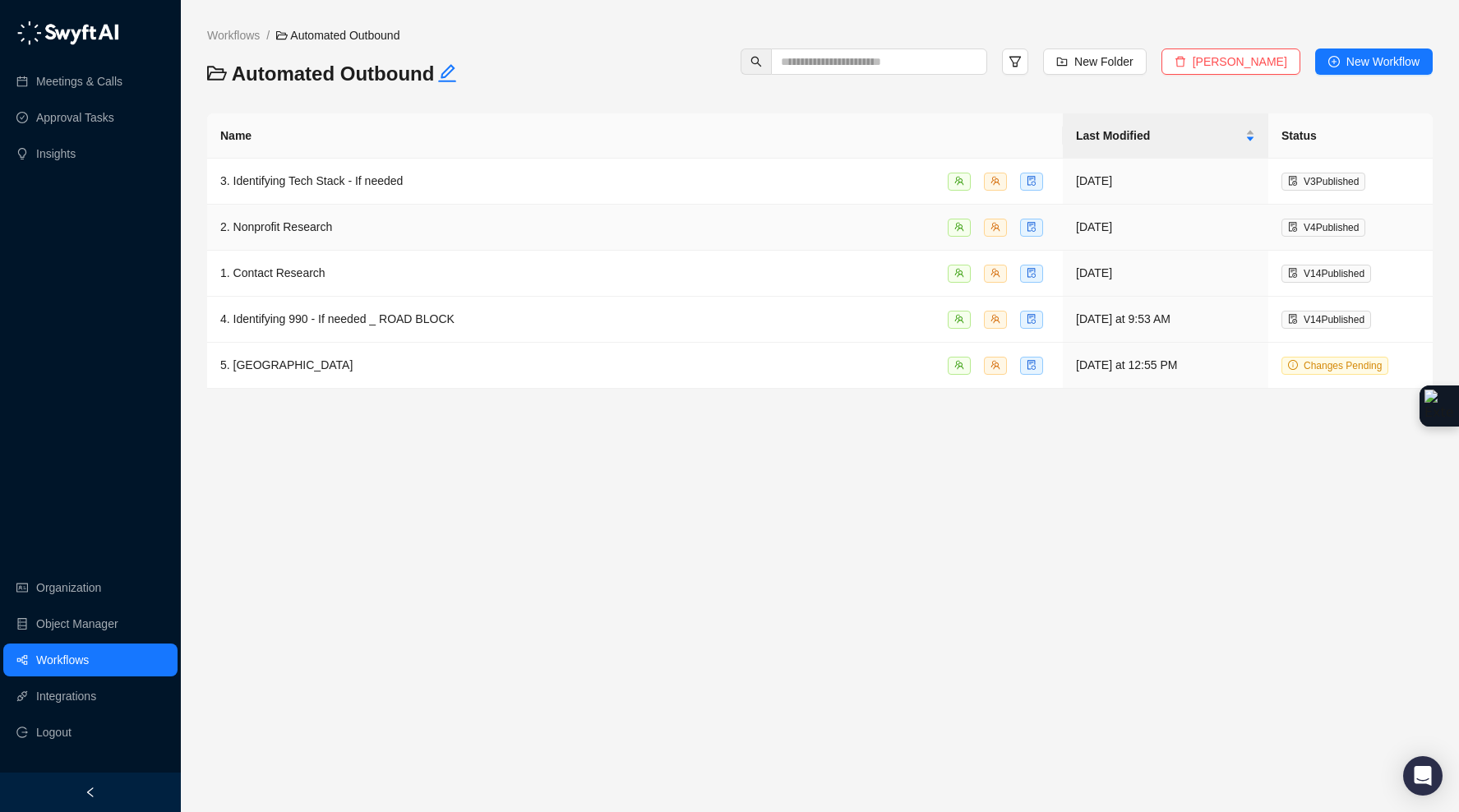
click at [330, 233] on span "2. Nonprofit Research" at bounding box center [276, 226] width 112 height 13
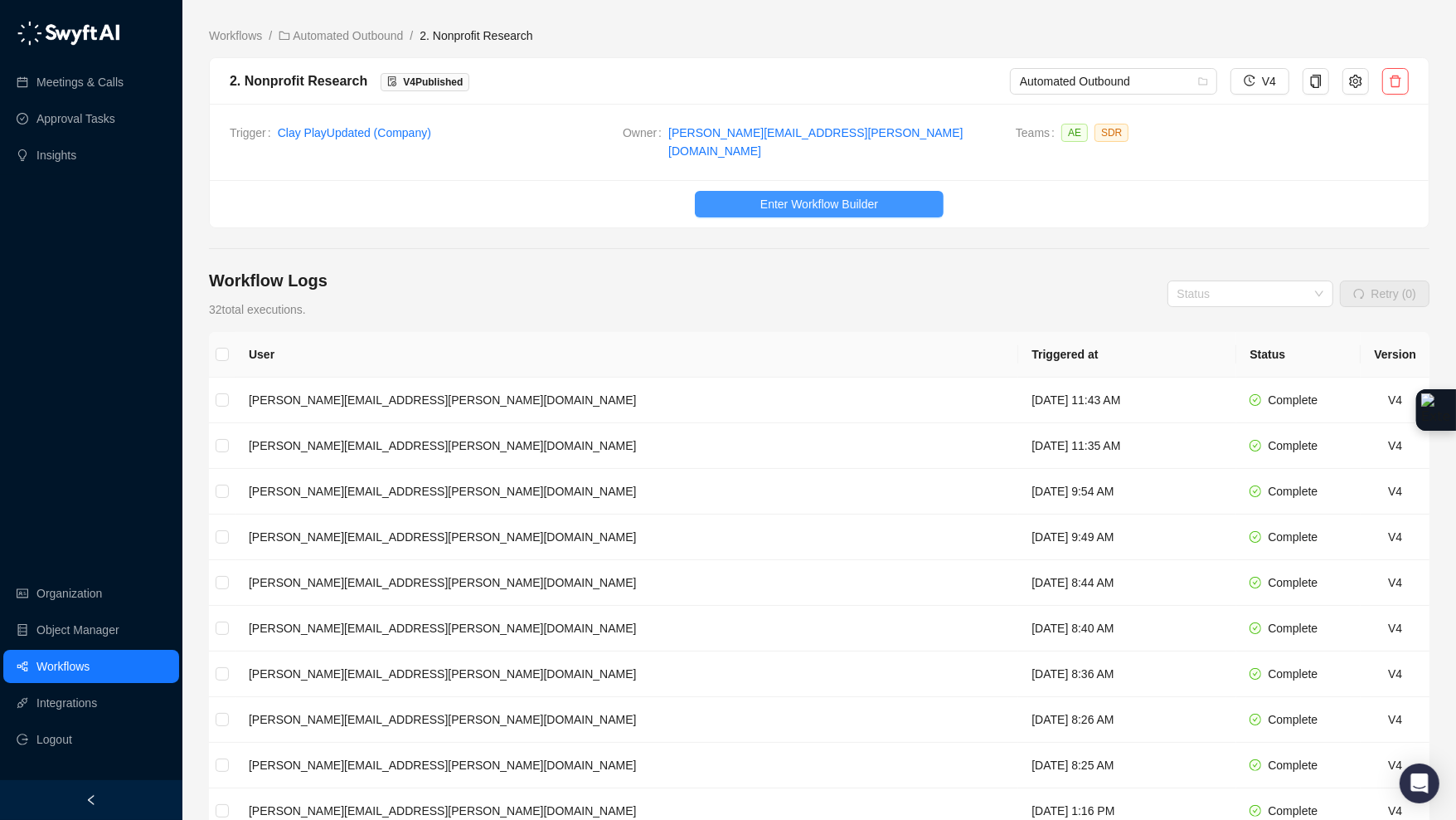
click at [788, 203] on button "Enter Workflow Builder" at bounding box center [820, 205] width 249 height 27
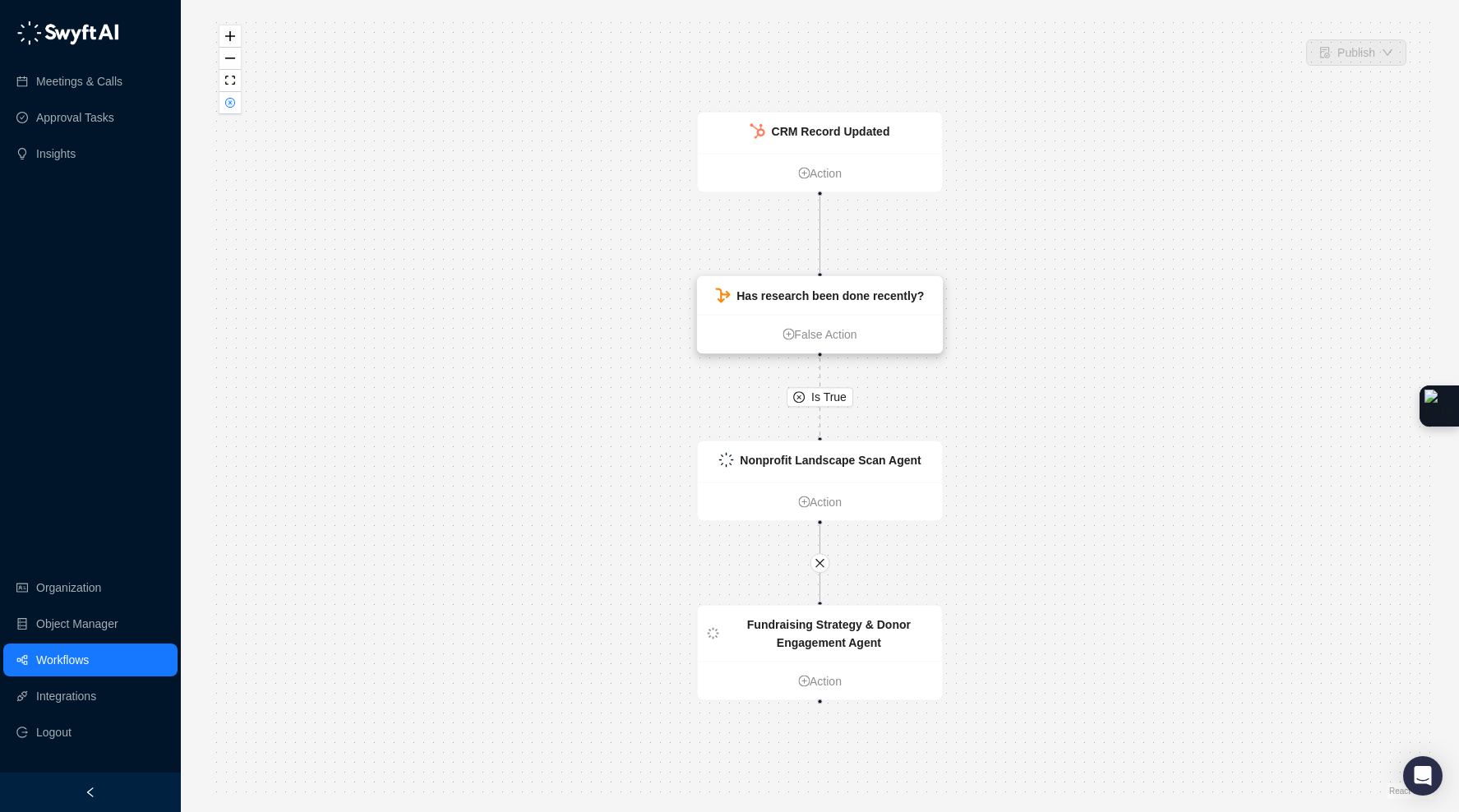
click at [933, 300] on div "Has research been done recently?" at bounding box center [820, 295] width 245 height 38
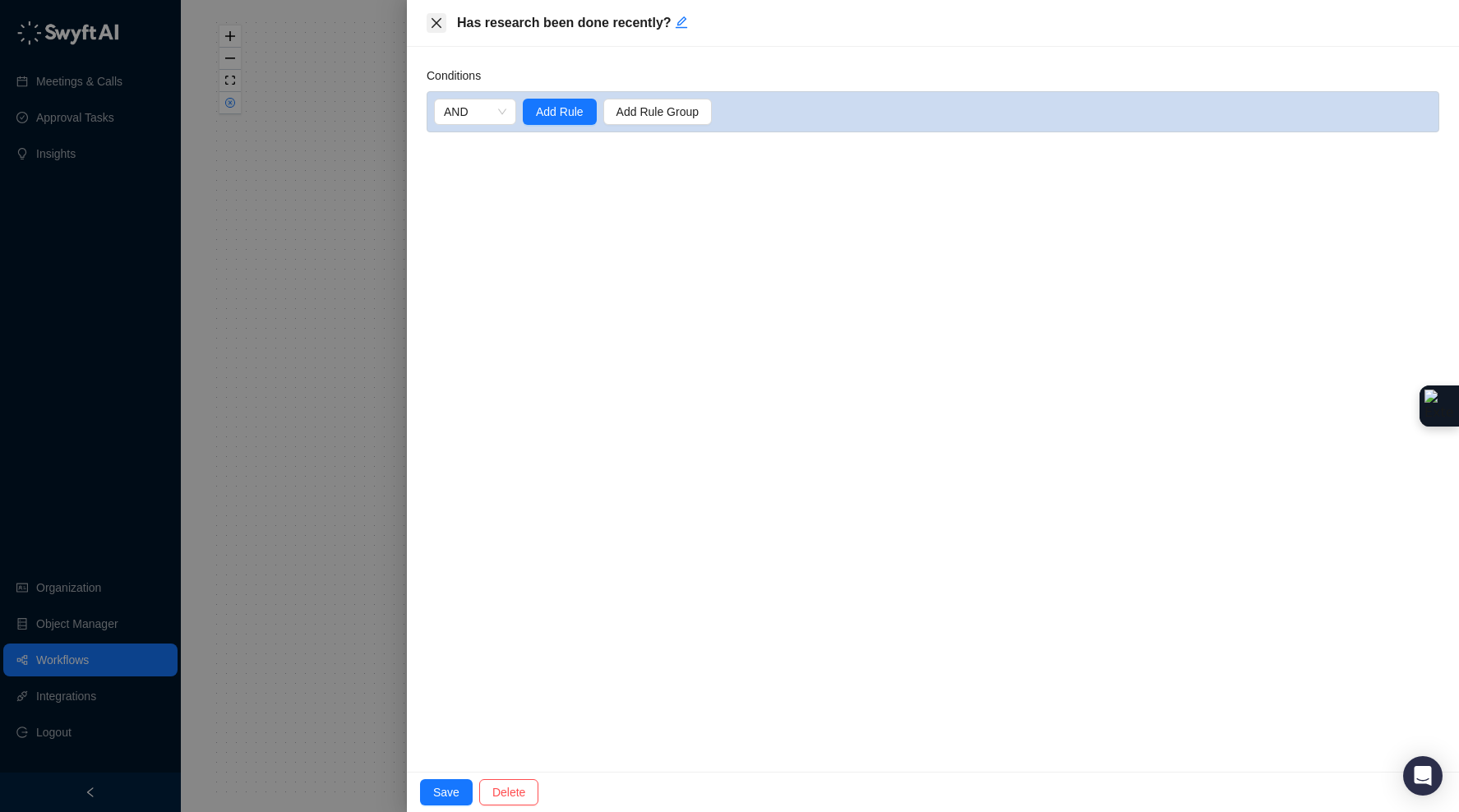
click at [433, 18] on icon "close" at bounding box center [436, 23] width 13 height 13
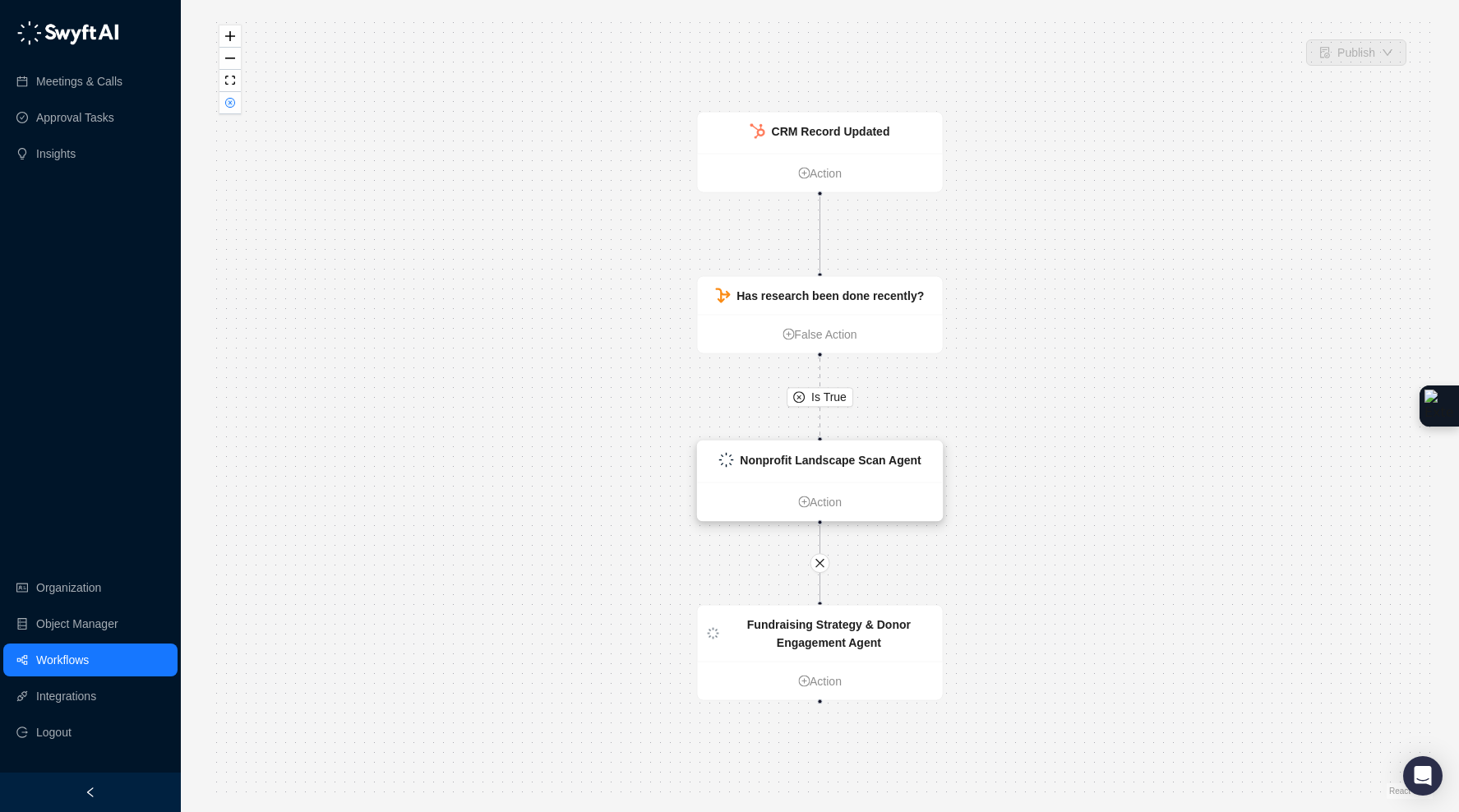
click at [881, 471] on div "Nonprofit Landscape Scan Agent" at bounding box center [820, 461] width 245 height 41
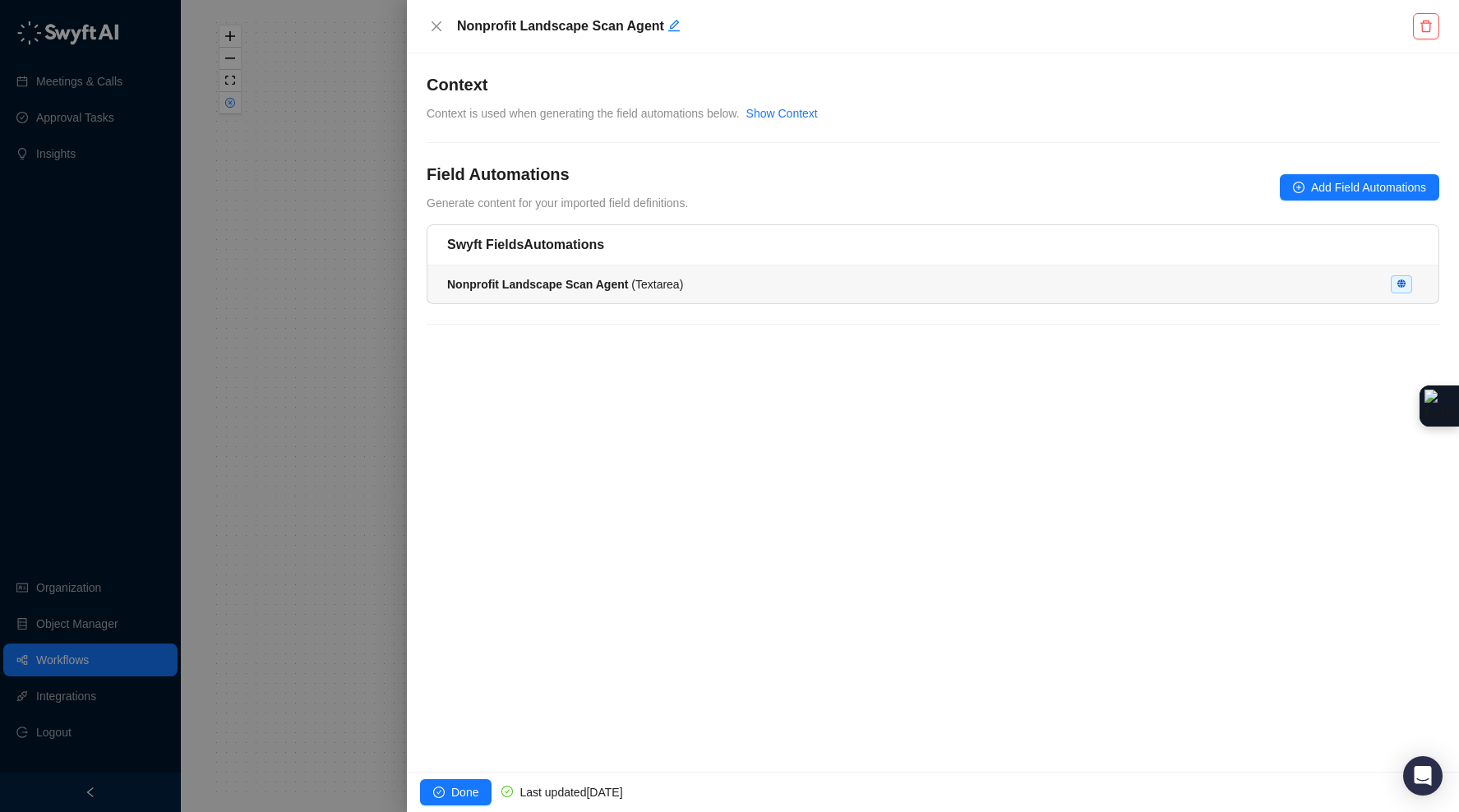
click at [665, 273] on li "Nonprofit Landscape Scan Agent ( Textarea )" at bounding box center [932, 284] width 1011 height 38
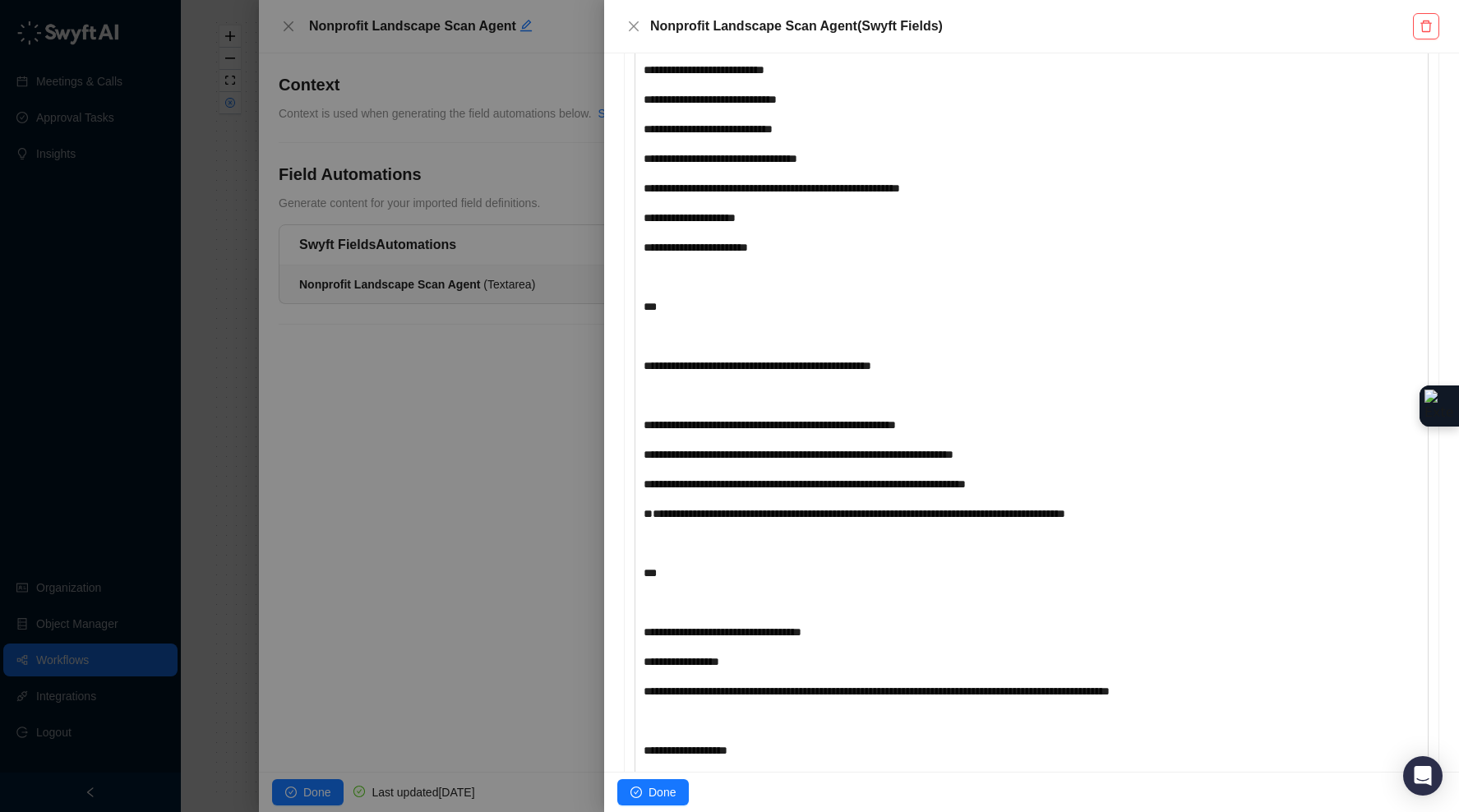
scroll to position [335, 0]
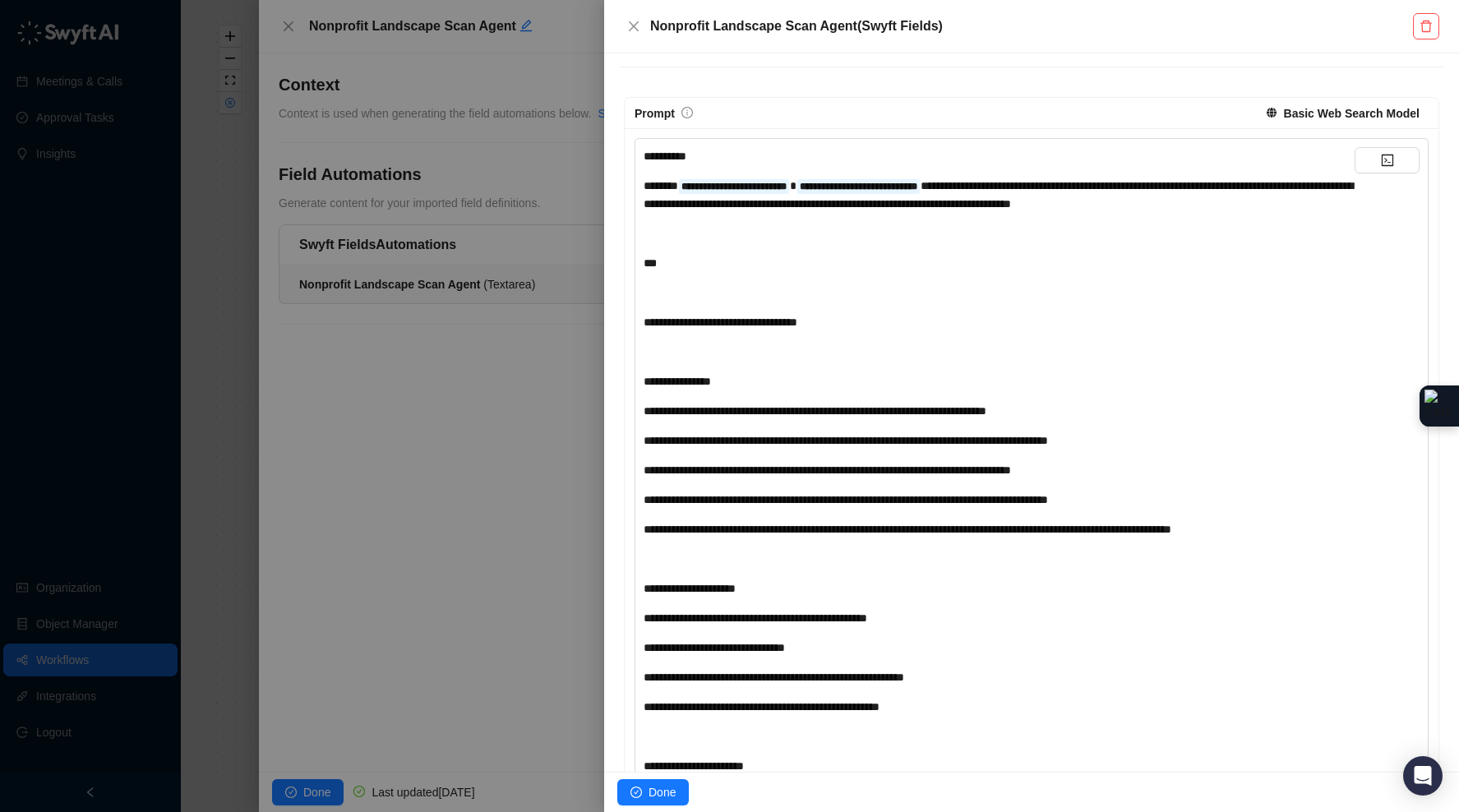
drag, startPoint x: 633, startPoint y: 22, endPoint x: 433, endPoint y: 19, distance: 200.0
click at [633, 22] on icon "close" at bounding box center [633, 26] width 13 height 13
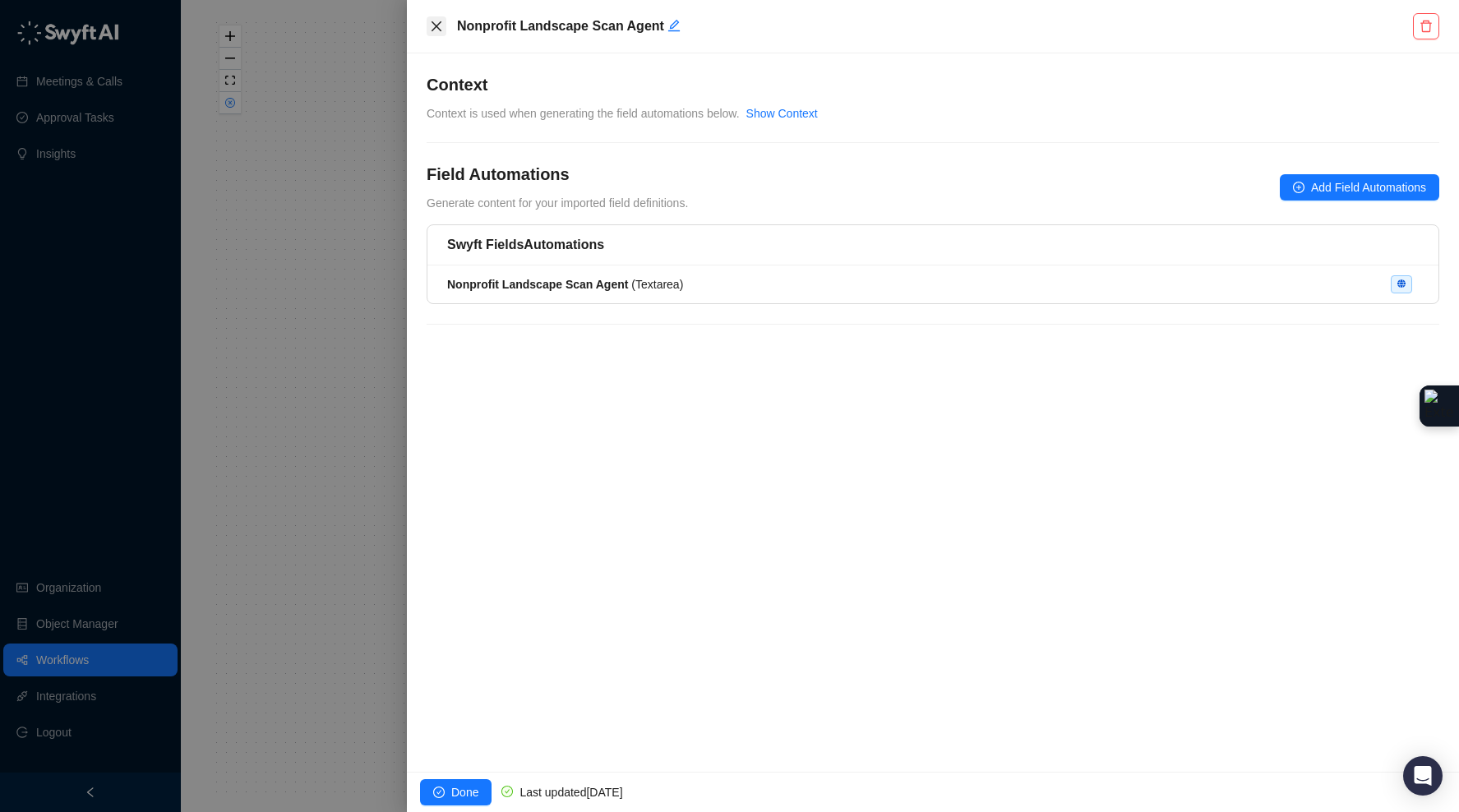
click at [431, 18] on button "Close" at bounding box center [436, 26] width 19 height 19
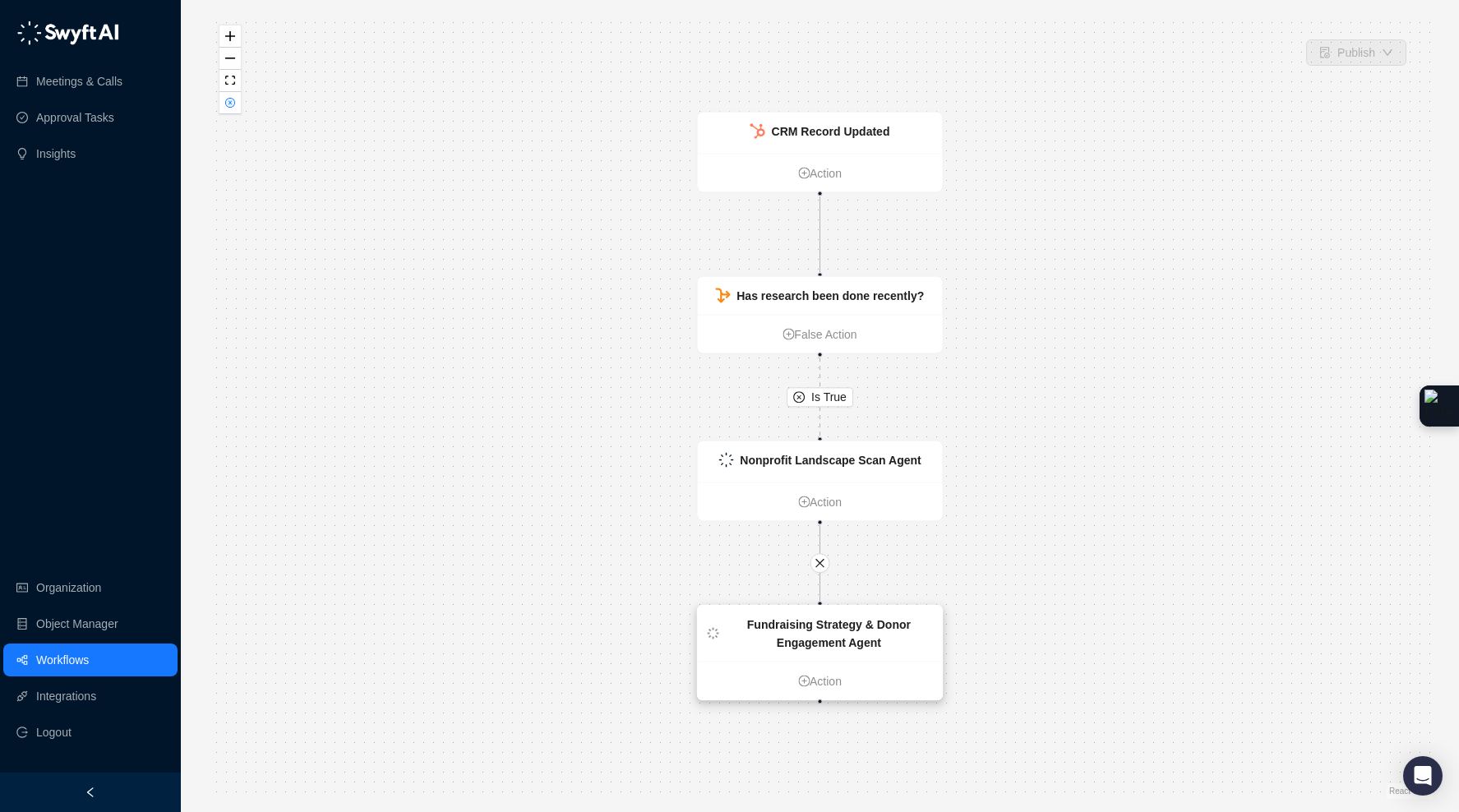
click at [878, 624] on strong "Fundraising Strategy & Donor Engagement Agent" at bounding box center [829, 632] width 164 height 31
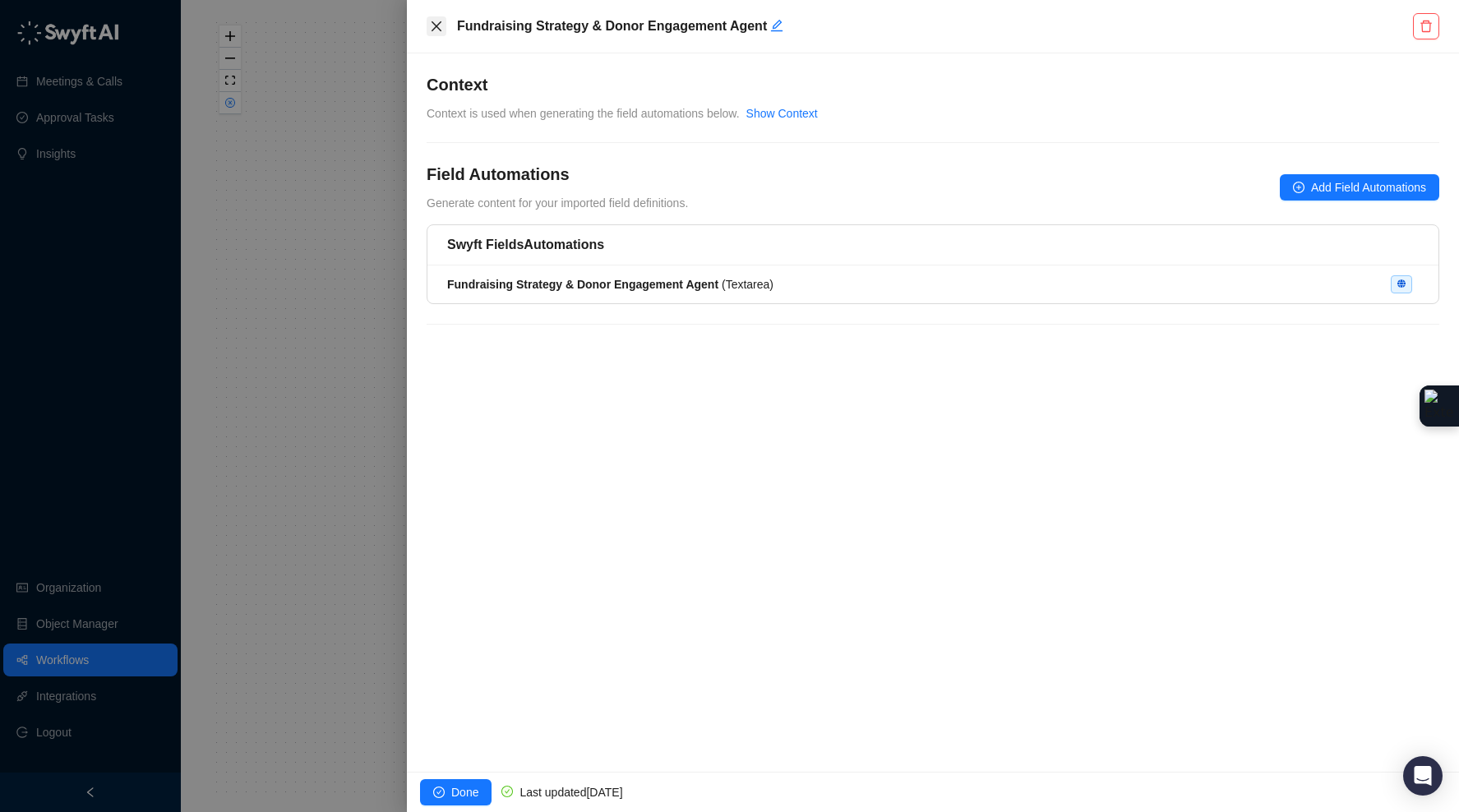
click at [441, 19] on icon "close" at bounding box center [436, 26] width 13 height 13
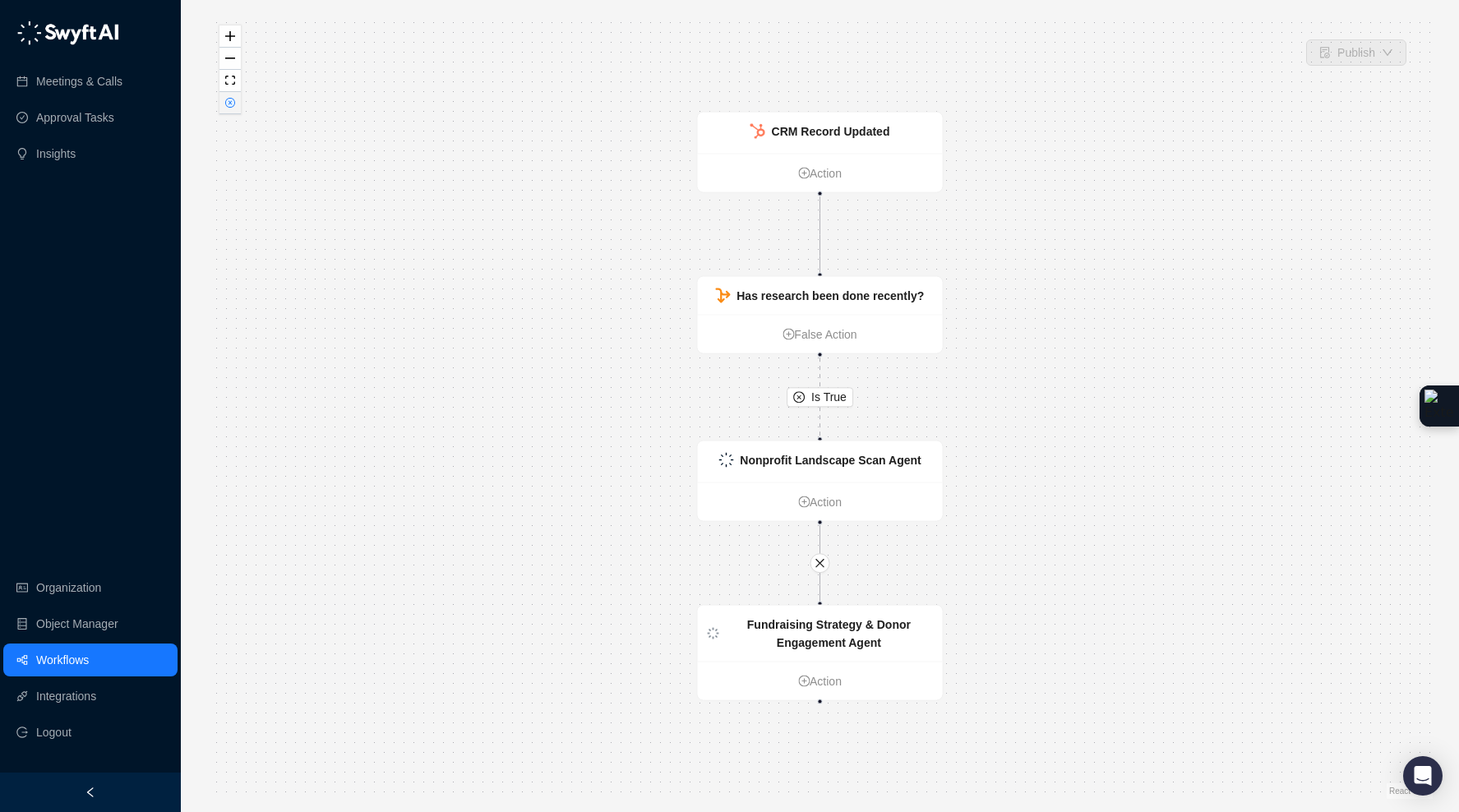
click at [234, 106] on icon "close-circle" at bounding box center [230, 102] width 10 height 10
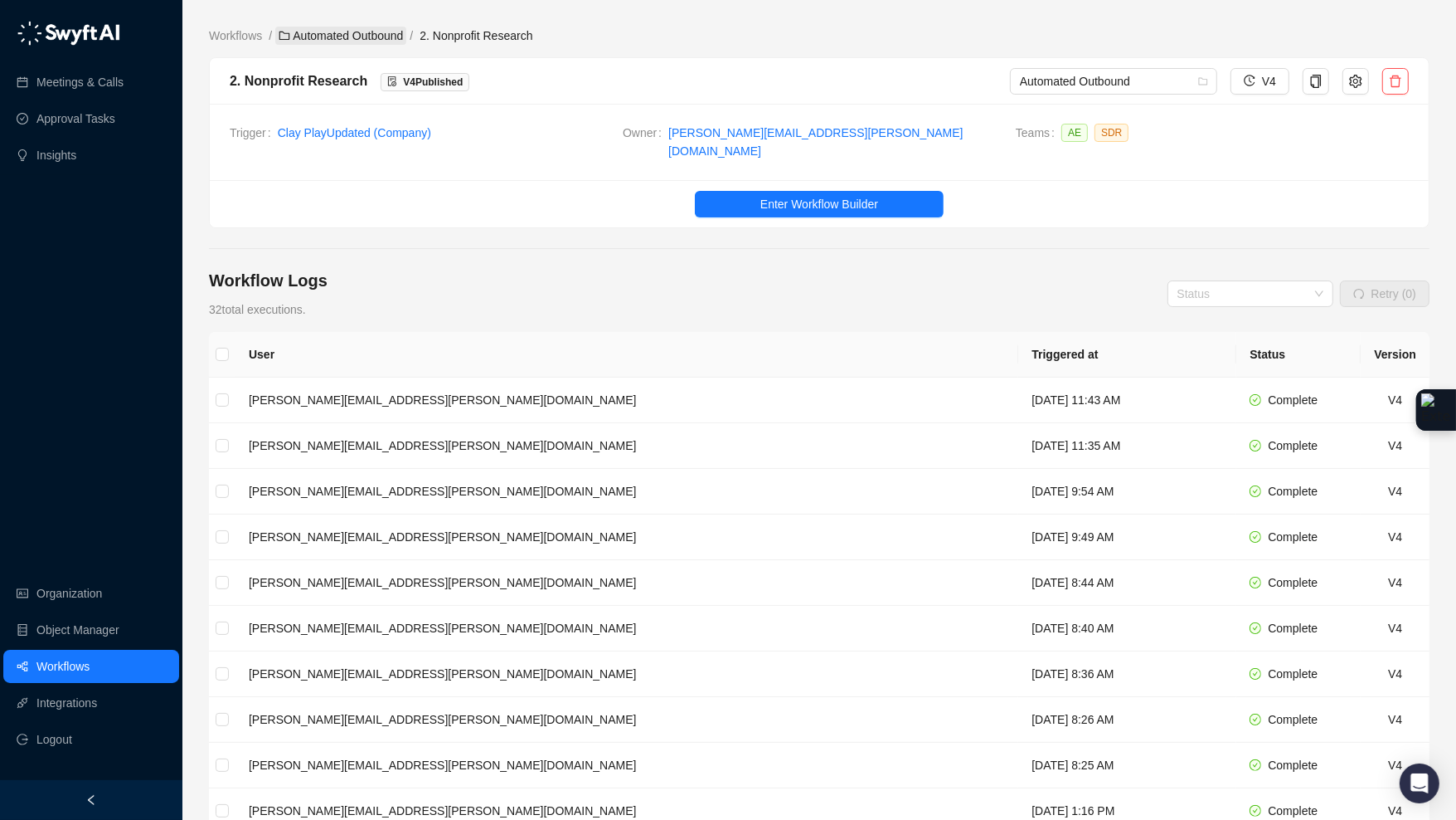
click at [330, 37] on link "Automated Outbound" at bounding box center [340, 36] width 131 height 19
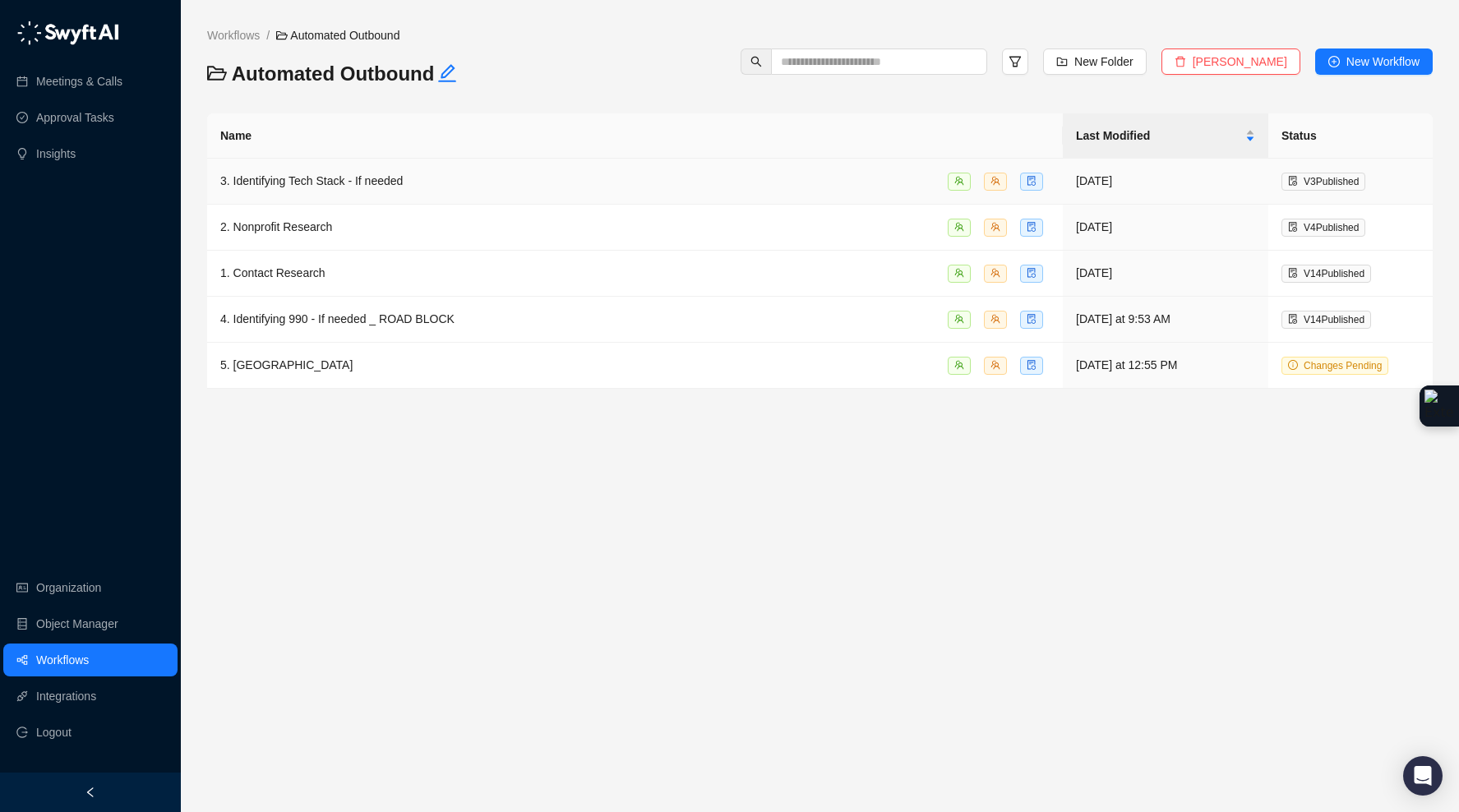
click at [403, 175] on span "3. Identifying Tech Stack - If needed" at bounding box center [311, 181] width 182 height 13
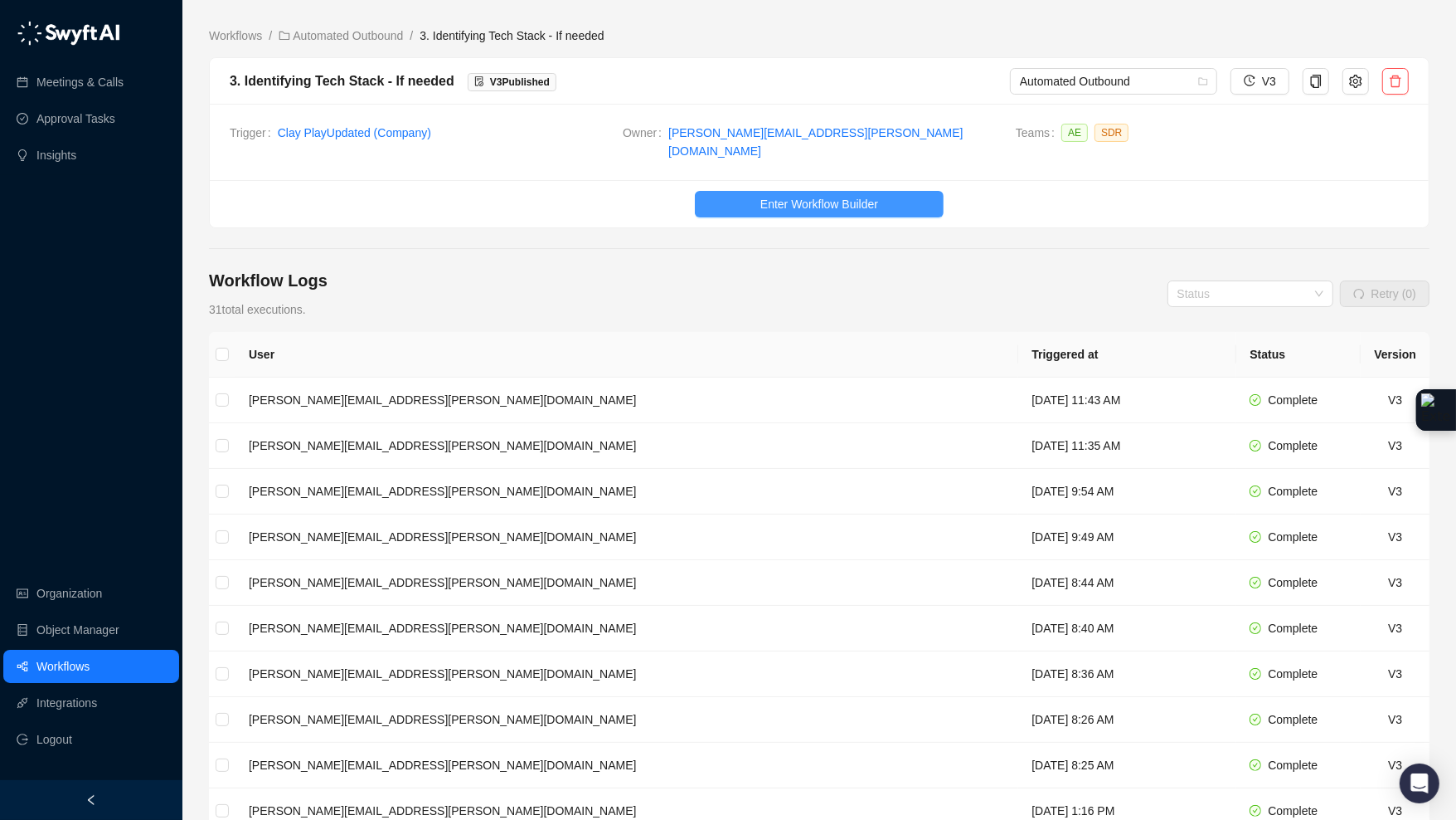
click at [826, 195] on span "Enter Workflow Builder" at bounding box center [819, 204] width 117 height 19
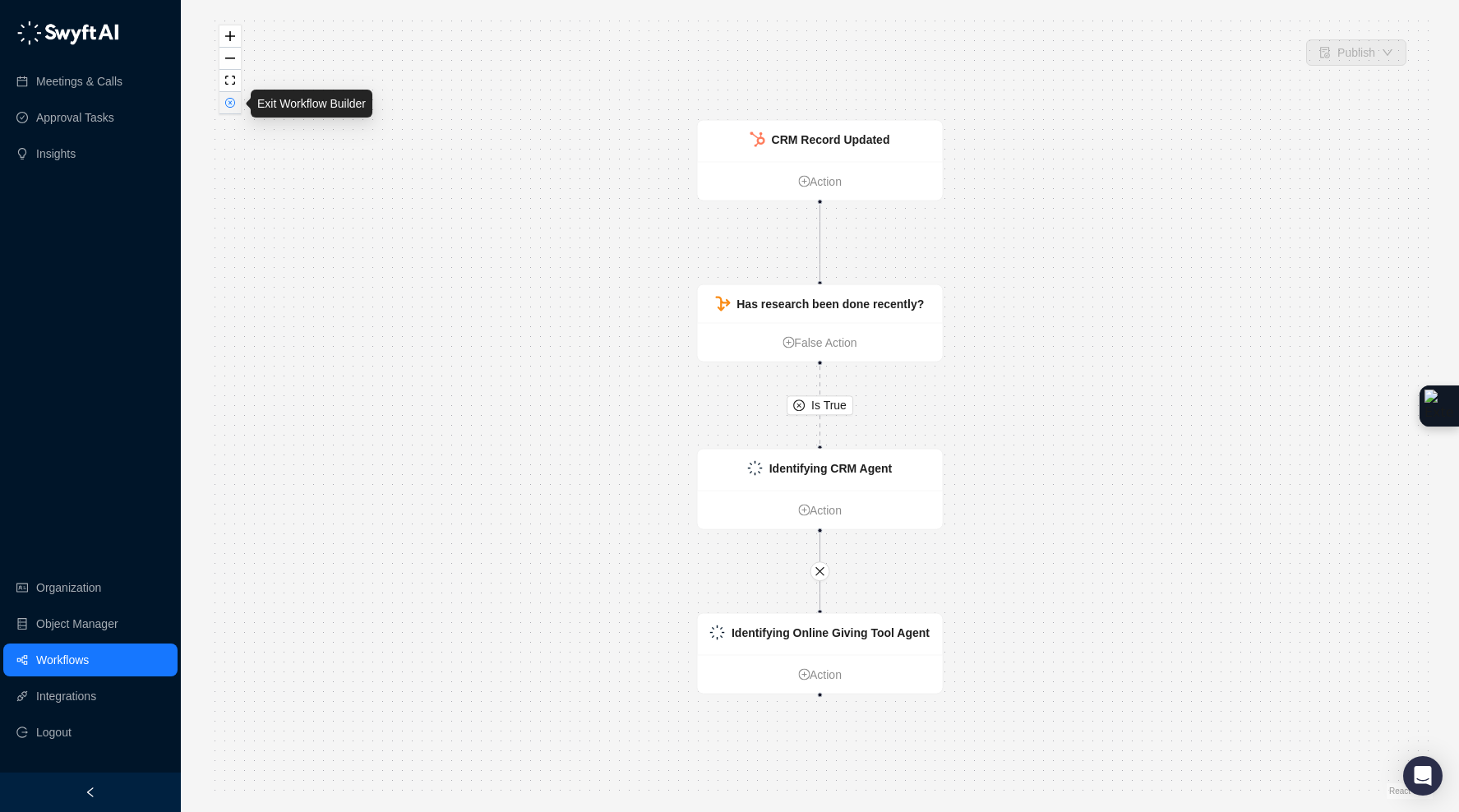
click at [229, 104] on icon "close-circle" at bounding box center [229, 102] width 8 height 8
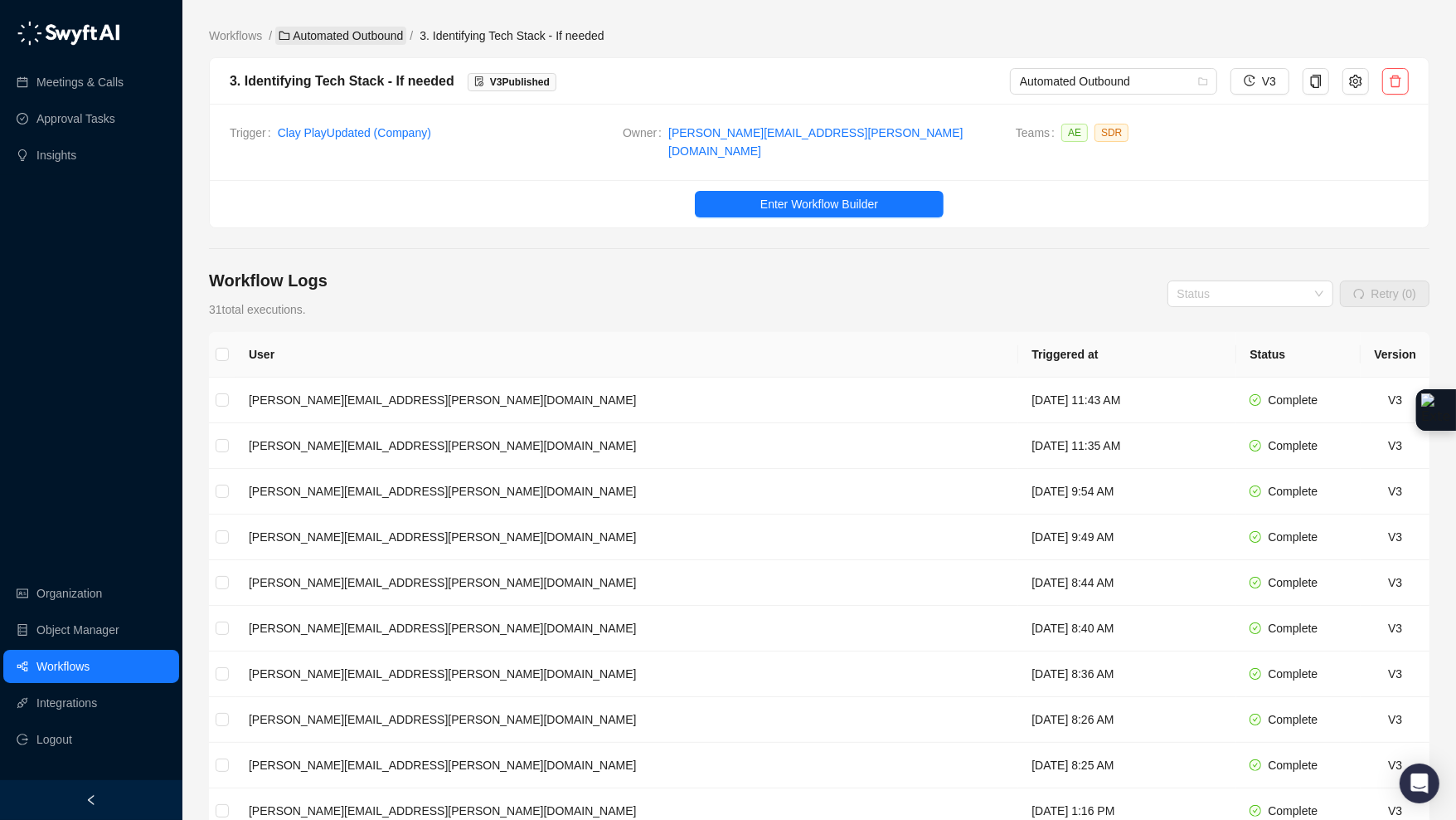
click at [365, 43] on link "Automated Outbound" at bounding box center [340, 36] width 131 height 19
